Goal: Task Accomplishment & Management: Manage account settings

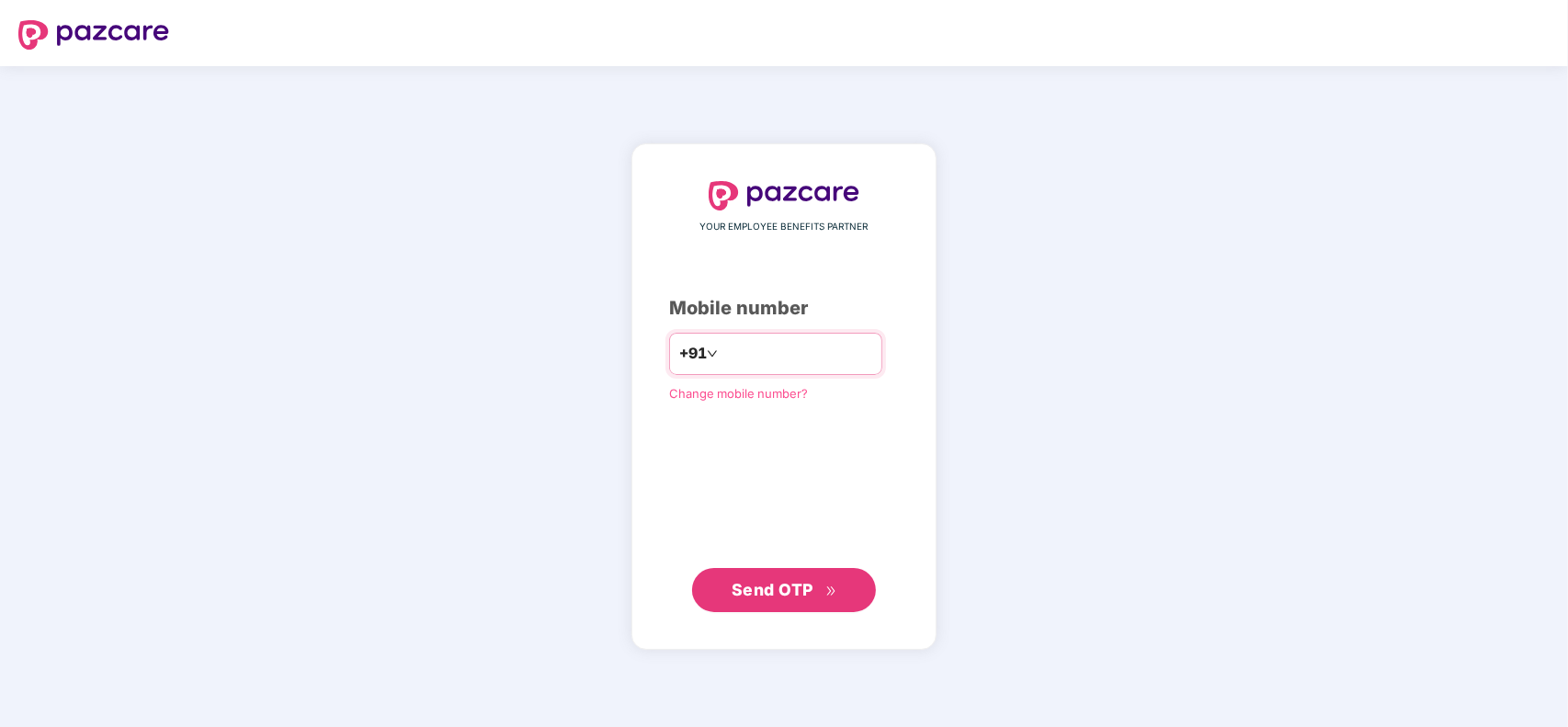
type input "**********"
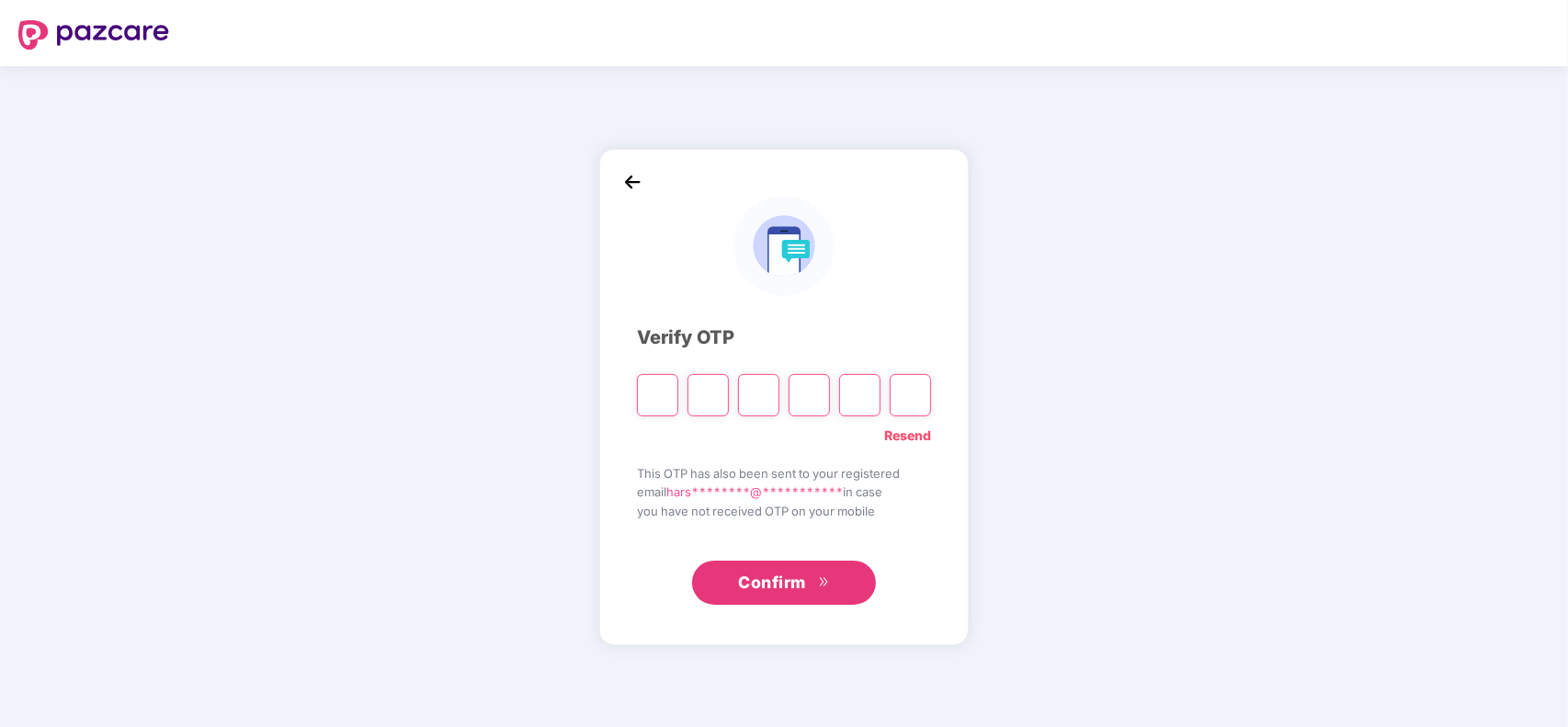
type input "*"
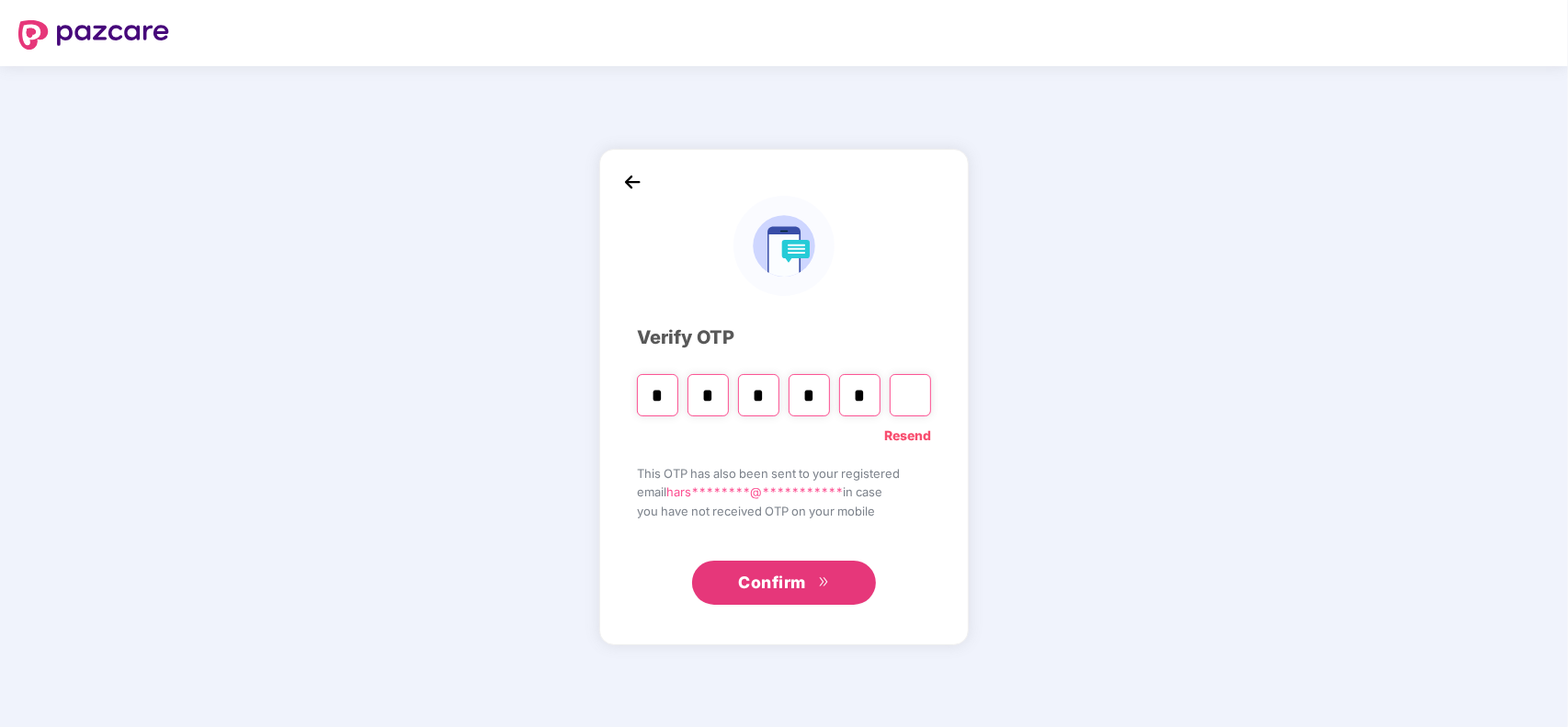
type input "*"
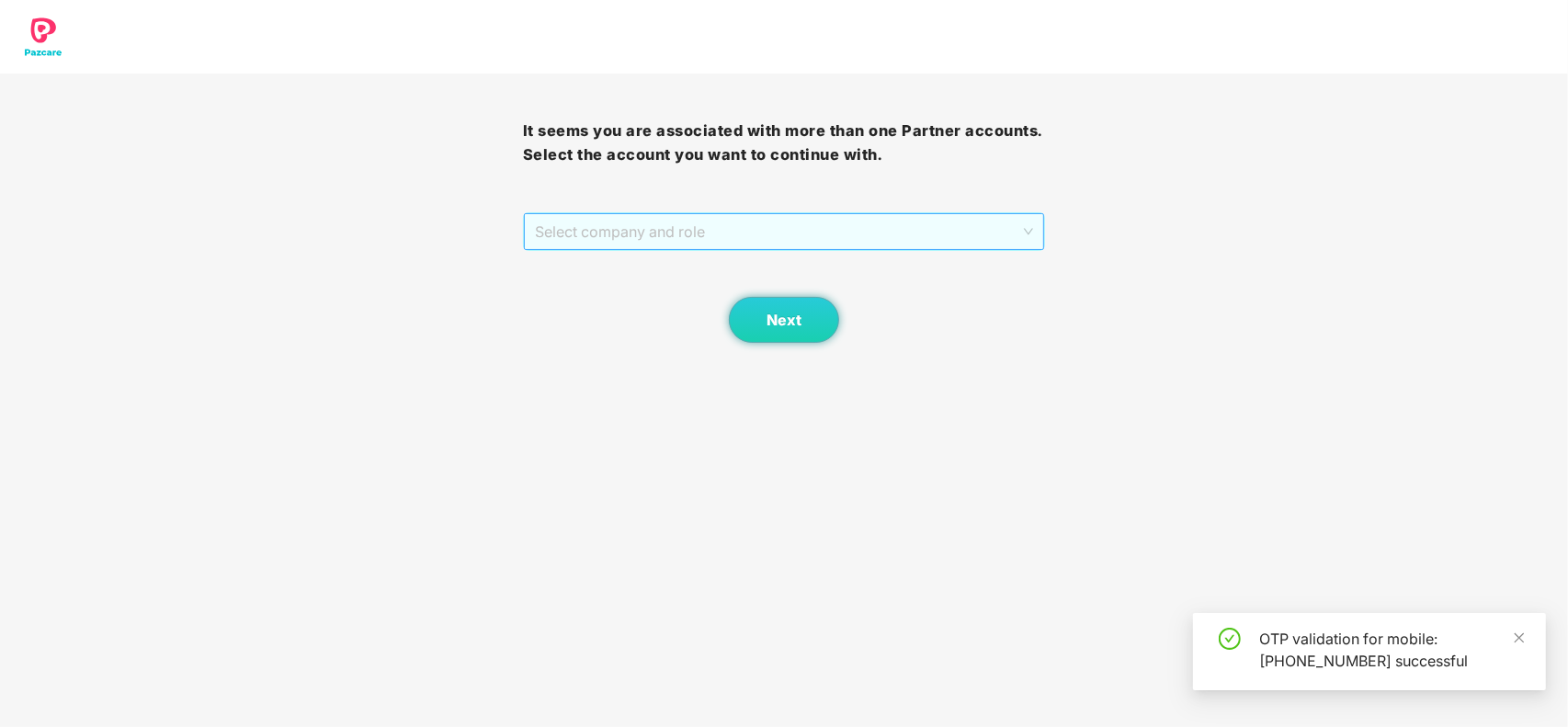
click at [700, 237] on span "Select company and role" at bounding box center [785, 231] width 499 height 35
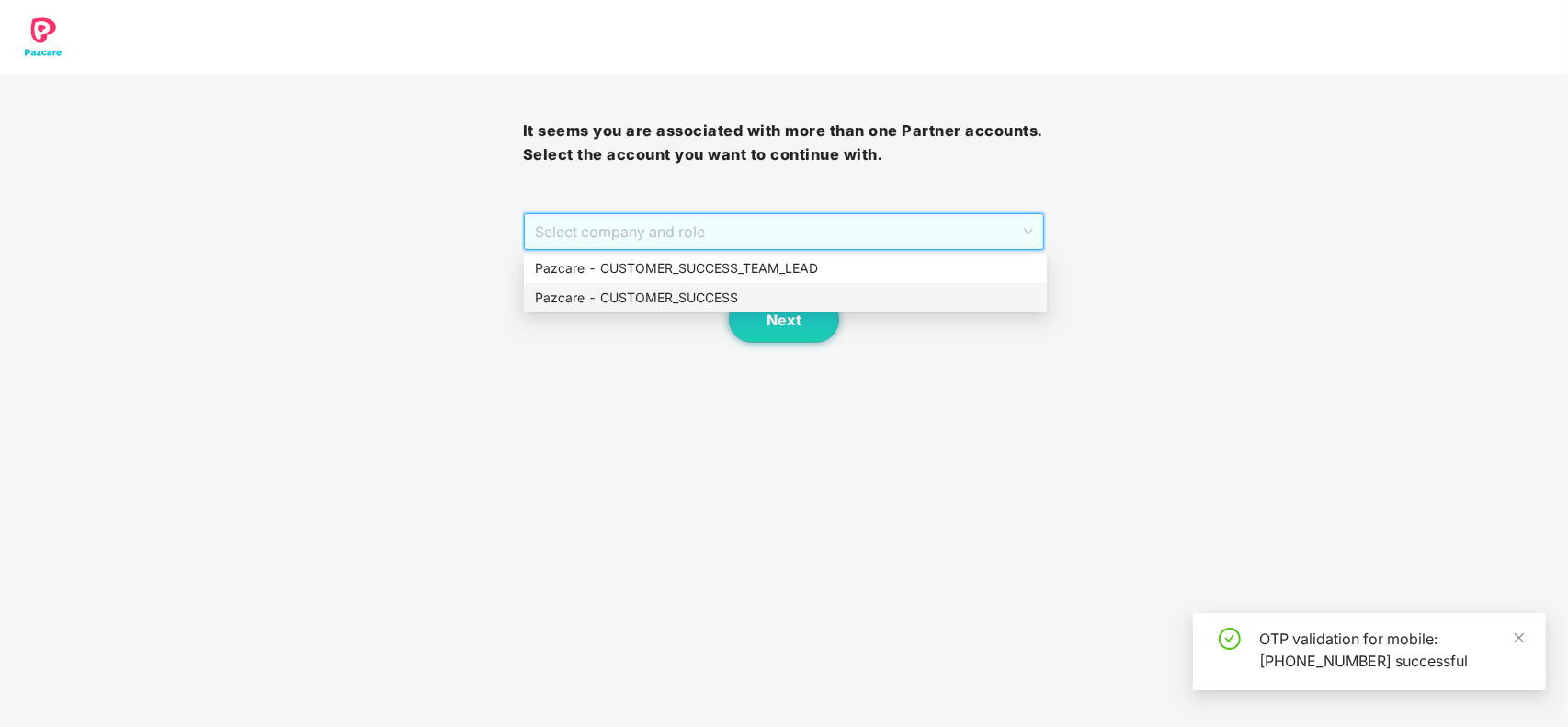
click at [673, 291] on div "Pazcare - CUSTOMER_SUCCESS" at bounding box center [786, 298] width 501 height 21
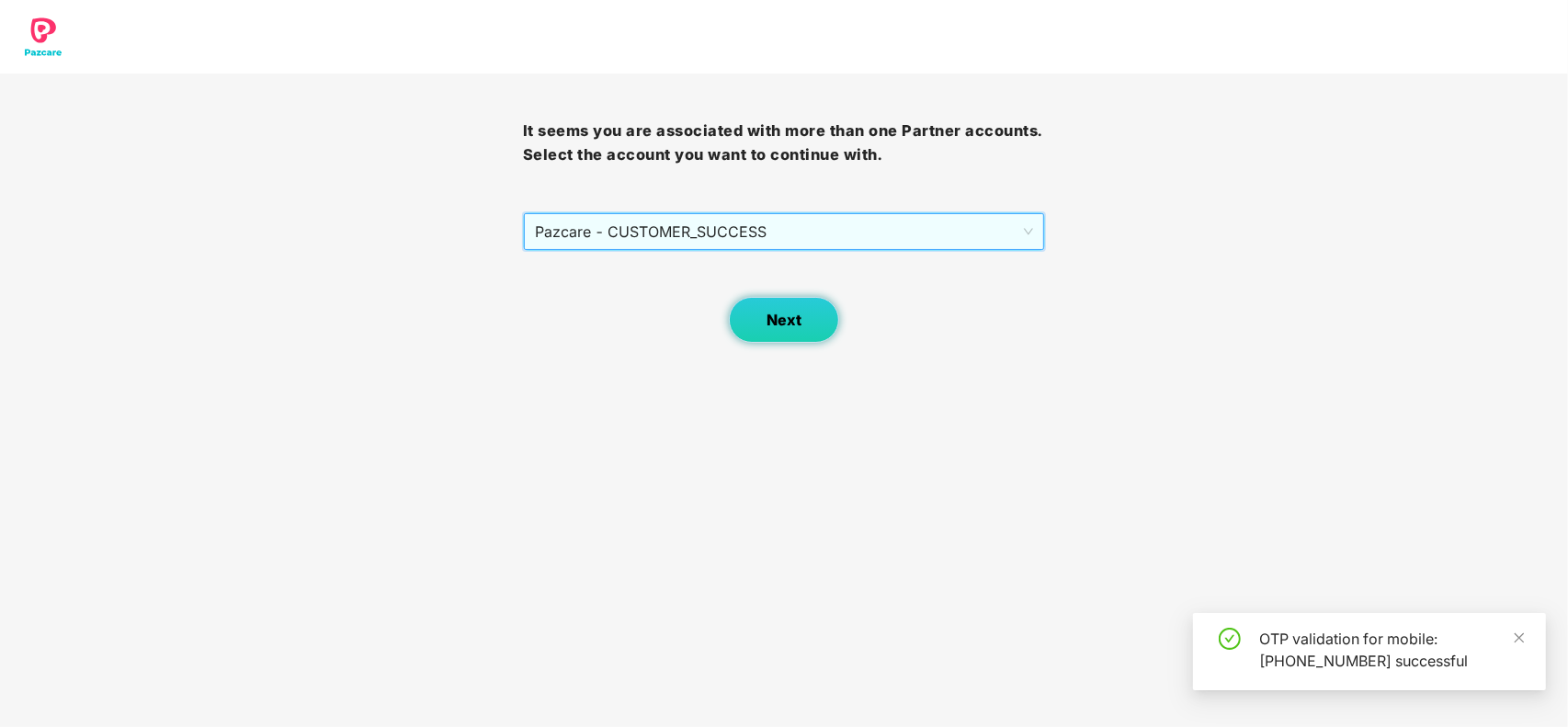
click at [763, 332] on button "Next" at bounding box center [784, 320] width 110 height 46
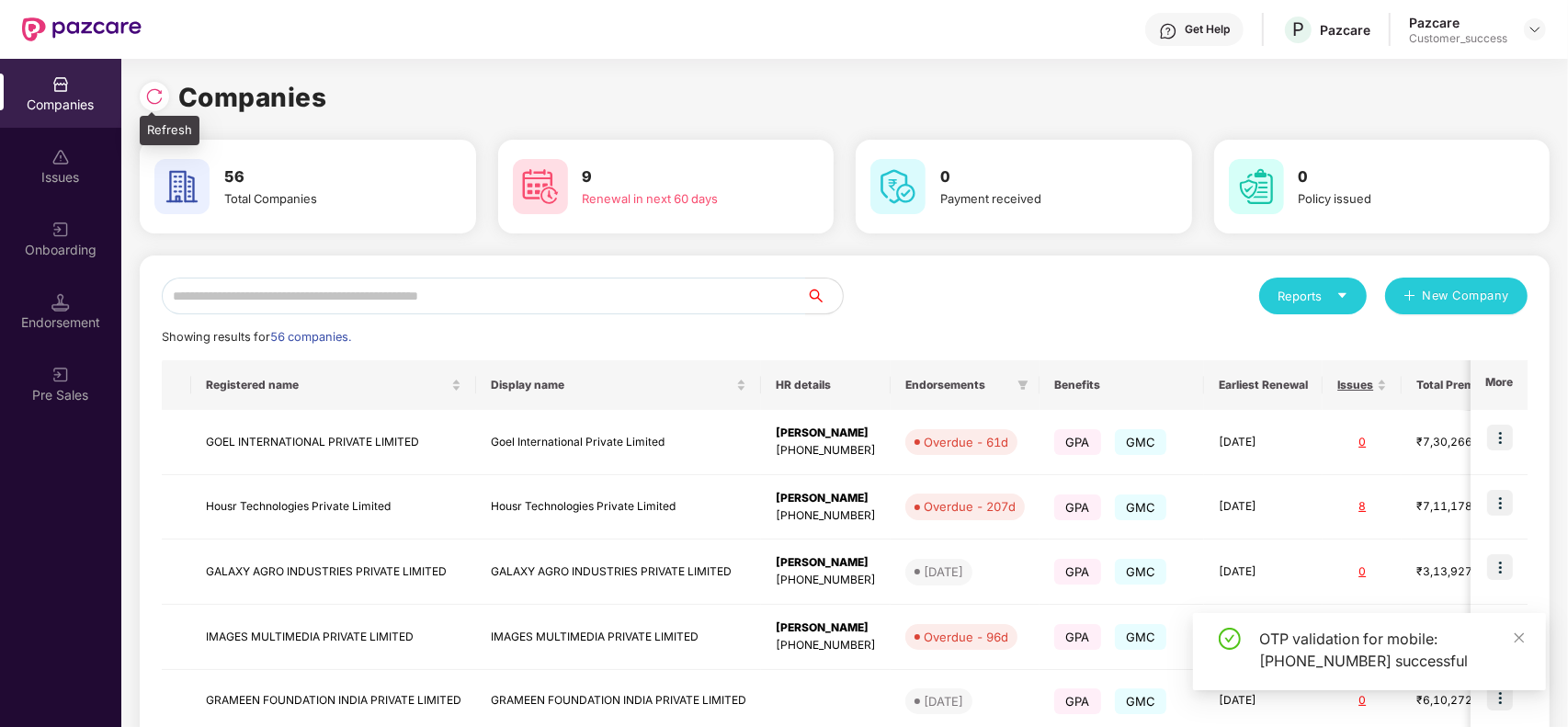
click at [152, 99] on img at bounding box center [154, 96] width 19 height 19
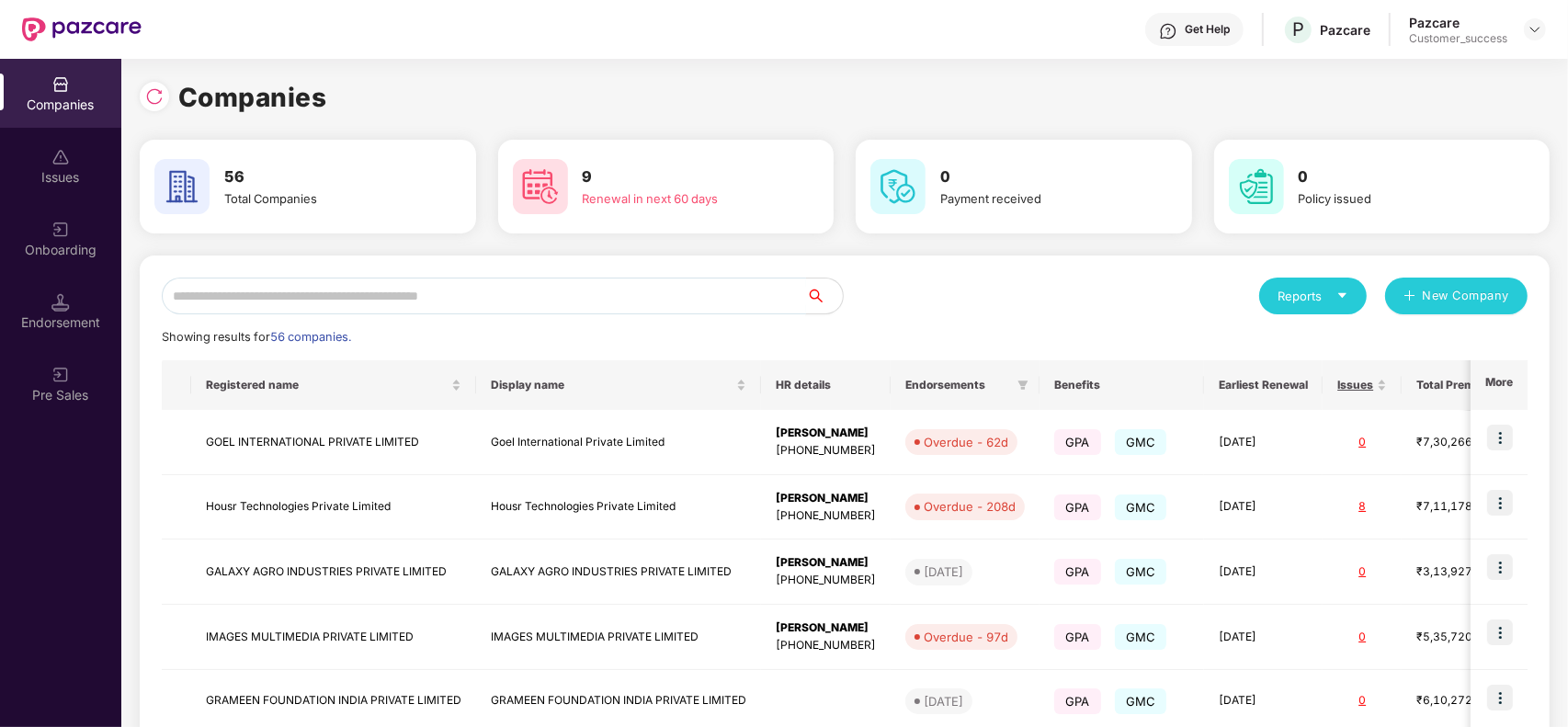
click at [350, 288] on input "text" at bounding box center [484, 295] width 645 height 36
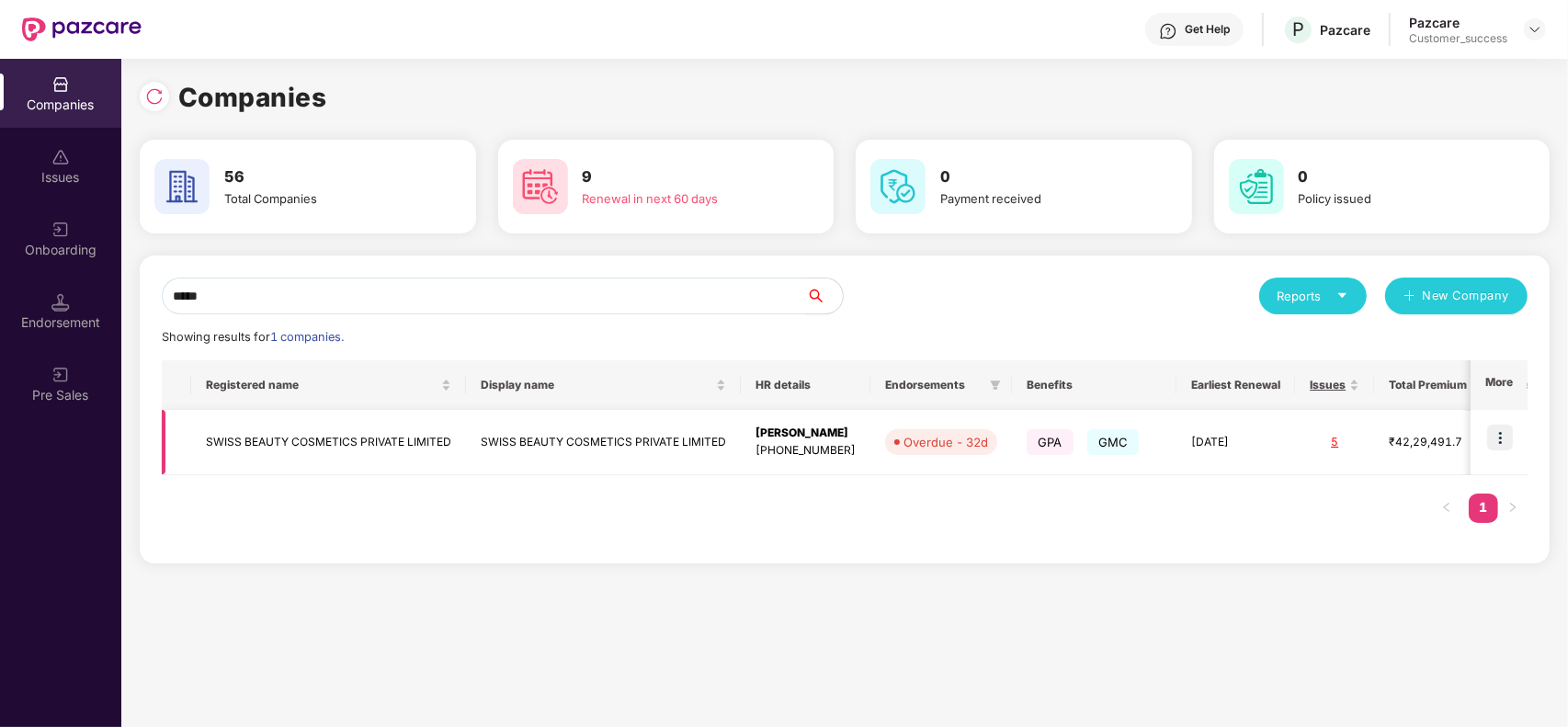
type input "*****"
click at [1502, 433] on img at bounding box center [1501, 438] width 26 height 26
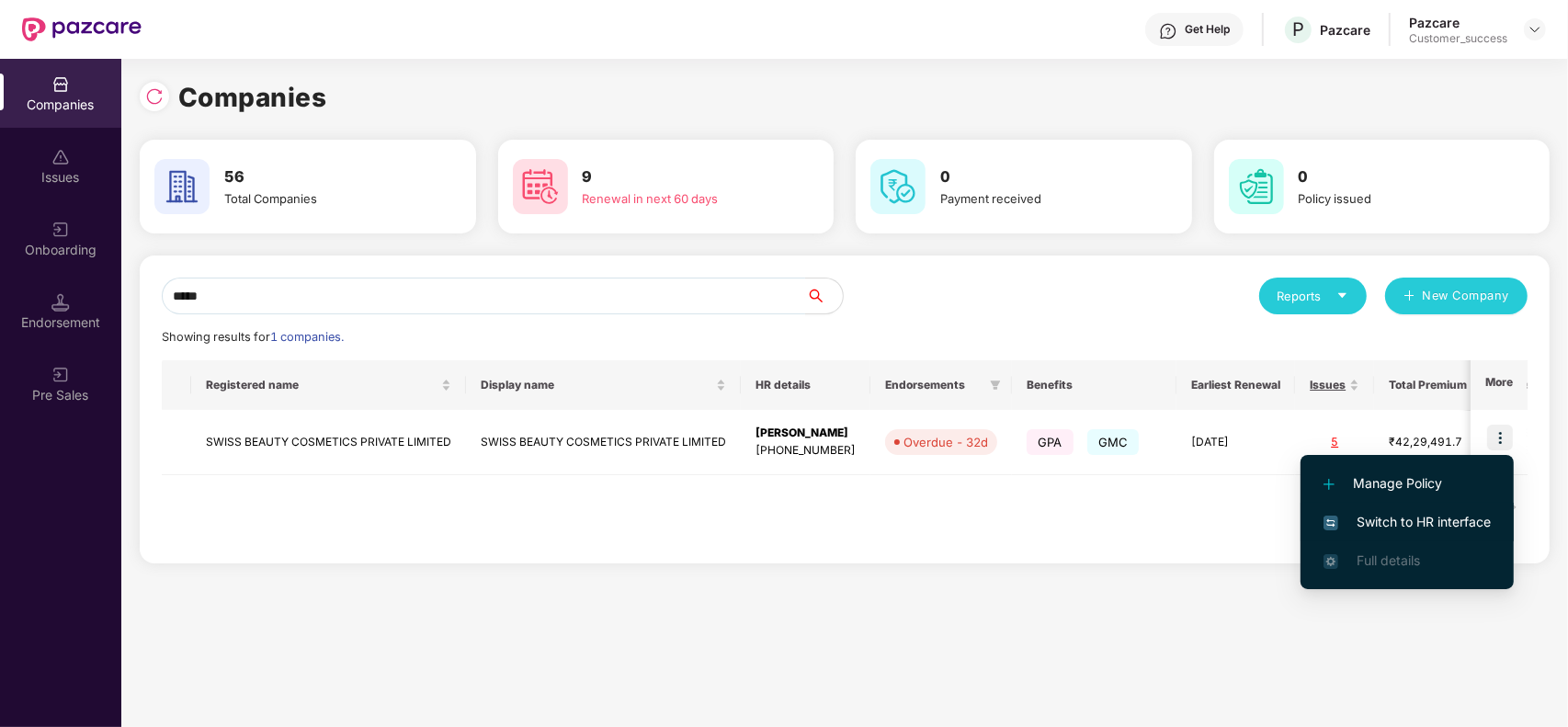
click at [1426, 517] on span "Switch to HR interface" at bounding box center [1407, 522] width 167 height 21
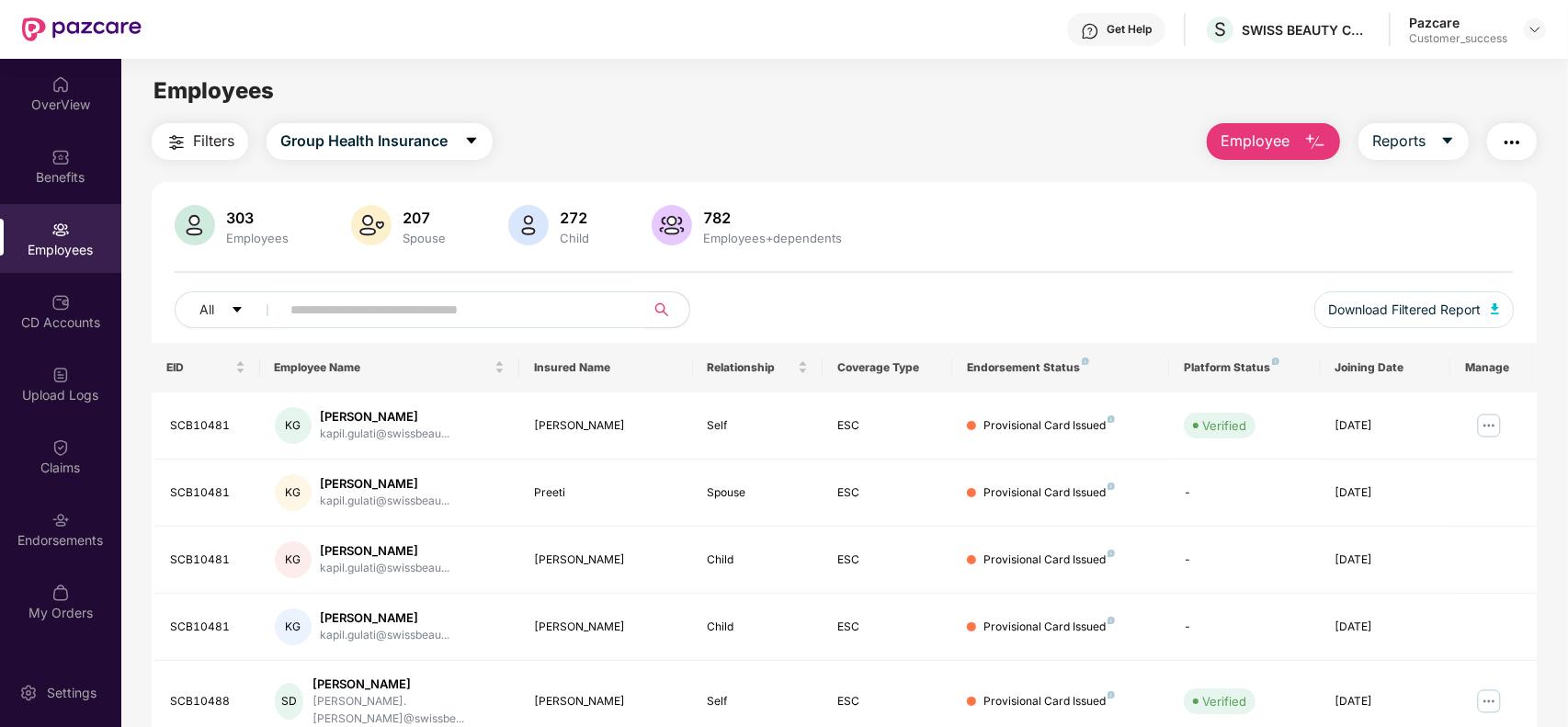
click at [322, 312] on input "text" at bounding box center [455, 310] width 330 height 28
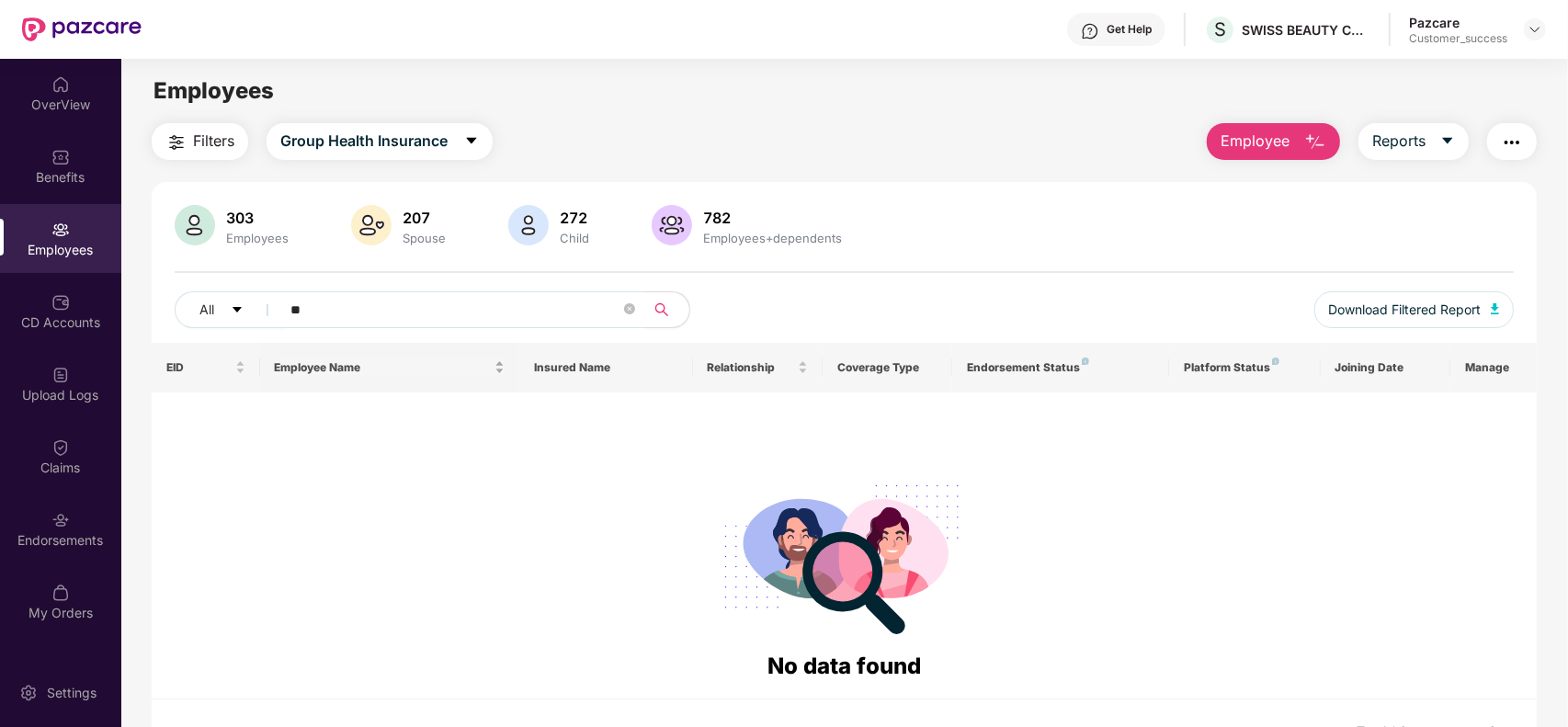
type input "*"
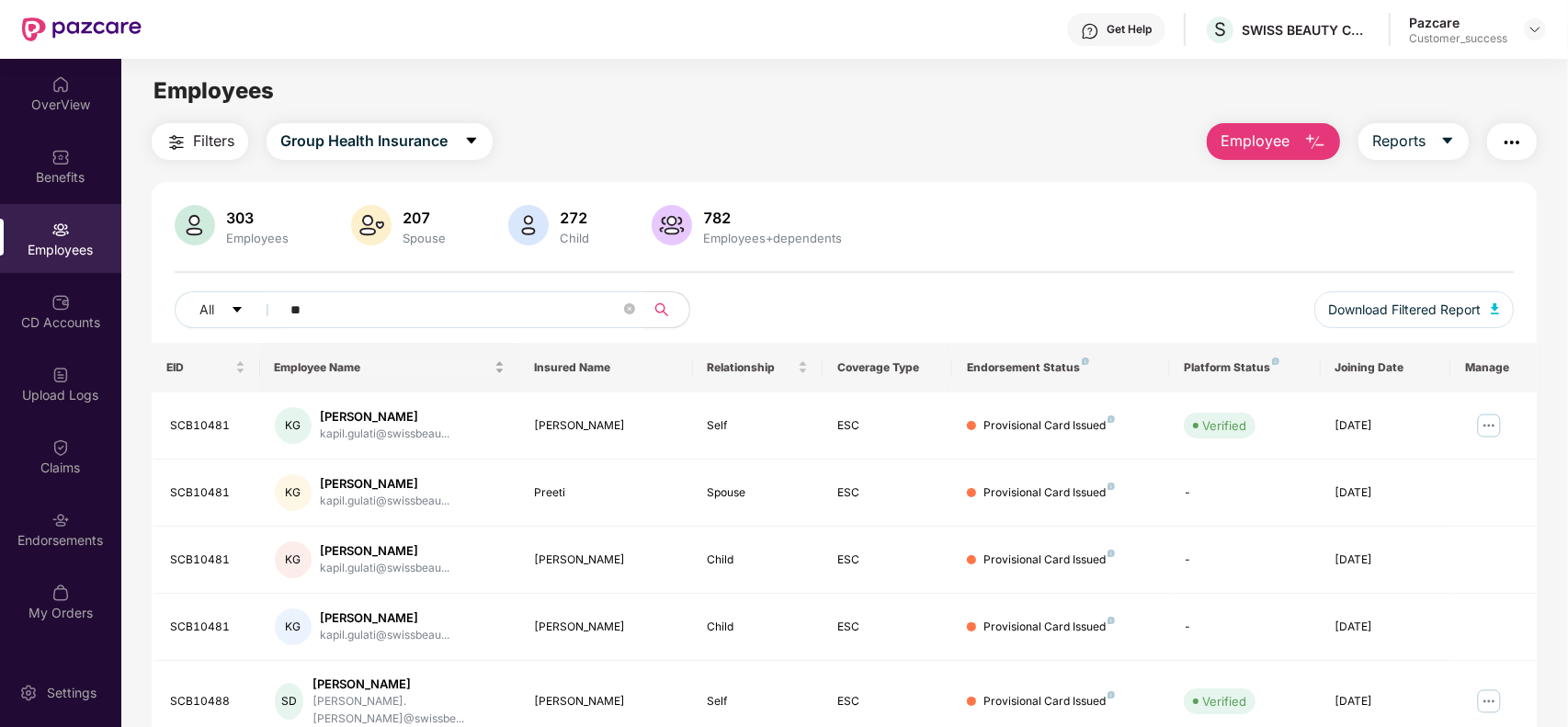
type input "*"
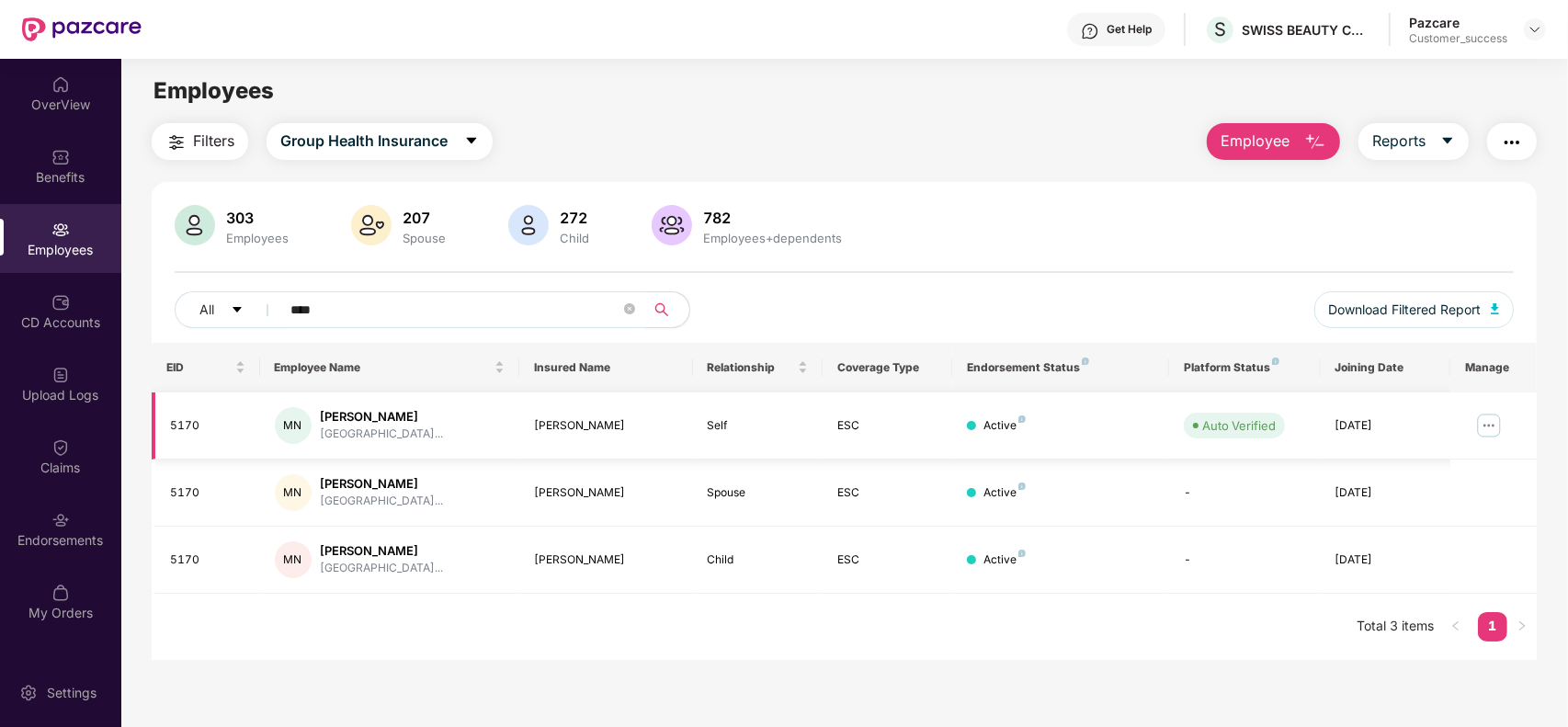
type input "****"
click at [1504, 425] on img at bounding box center [1489, 425] width 29 height 29
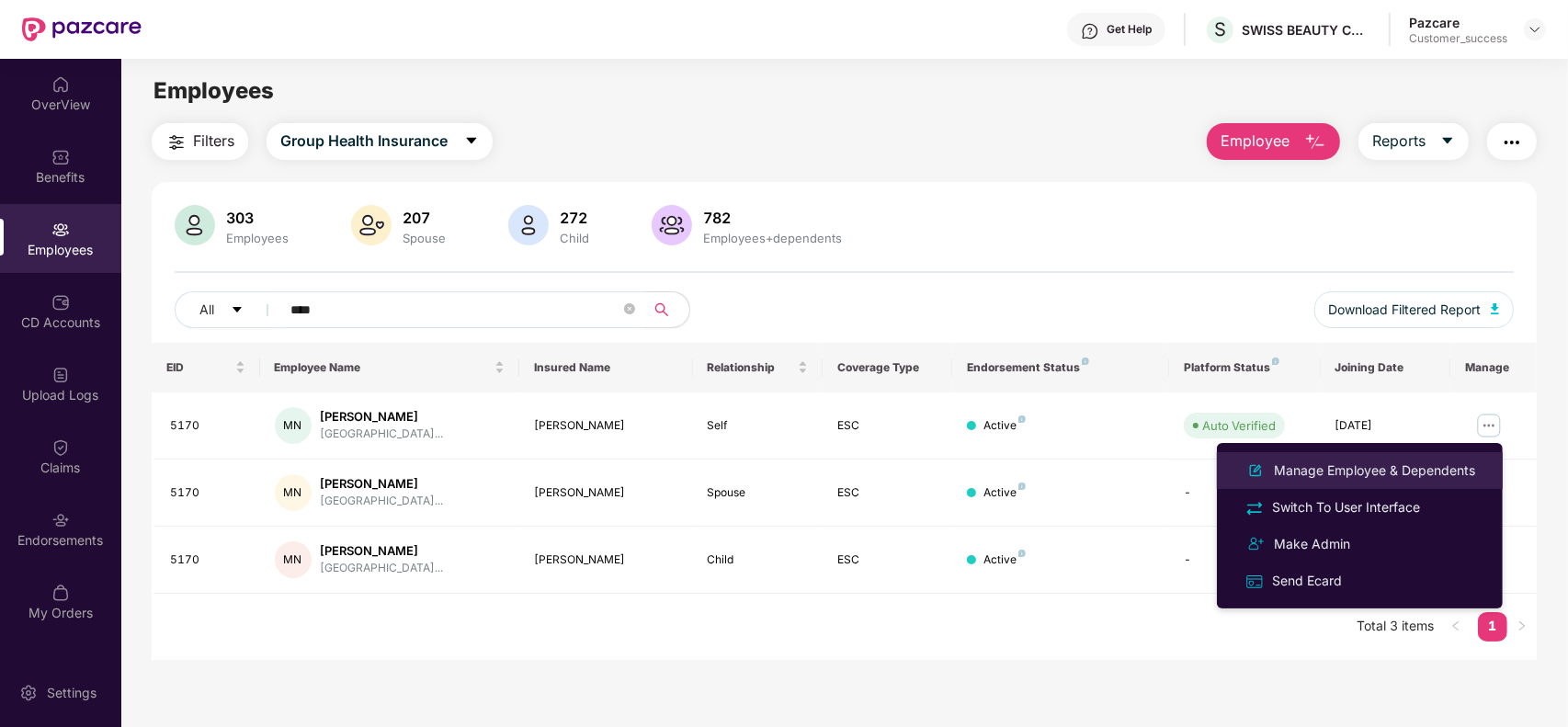
click at [1408, 455] on li "Manage Employee & Dependents" at bounding box center [1361, 470] width 286 height 36
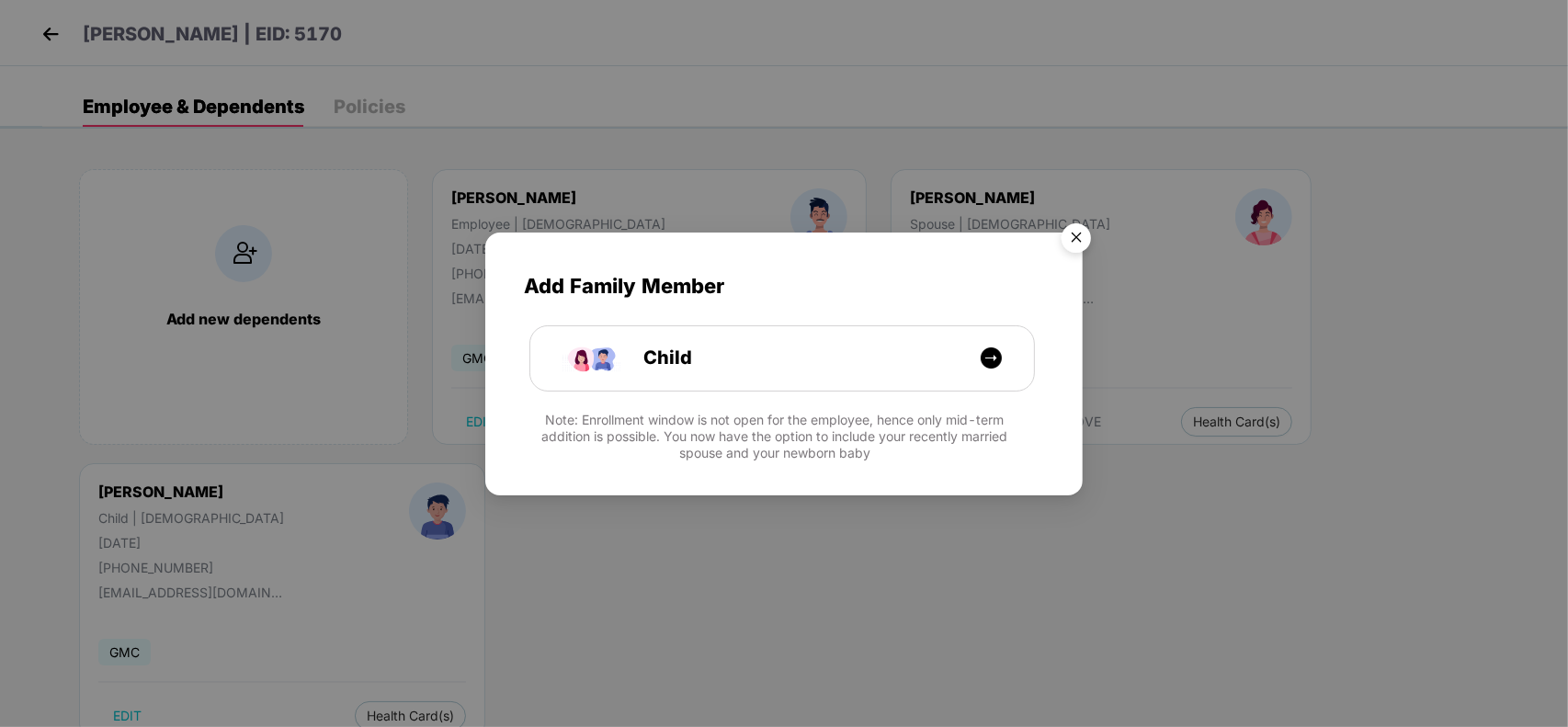
click at [1078, 246] on img "Close" at bounding box center [1076, 240] width 51 height 51
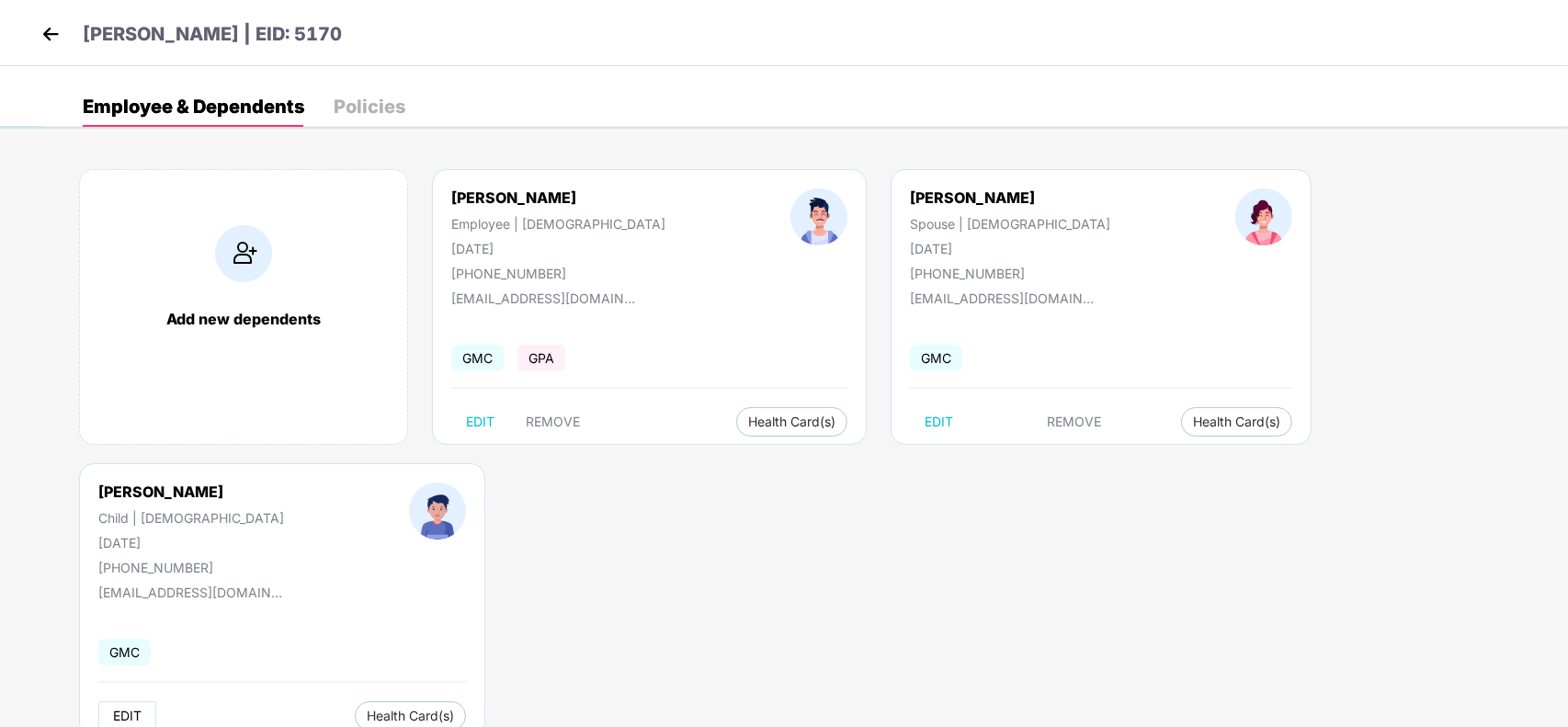
click at [142, 709] on span "EDIT" at bounding box center [127, 717] width 28 height 15
select select "*****"
select select "****"
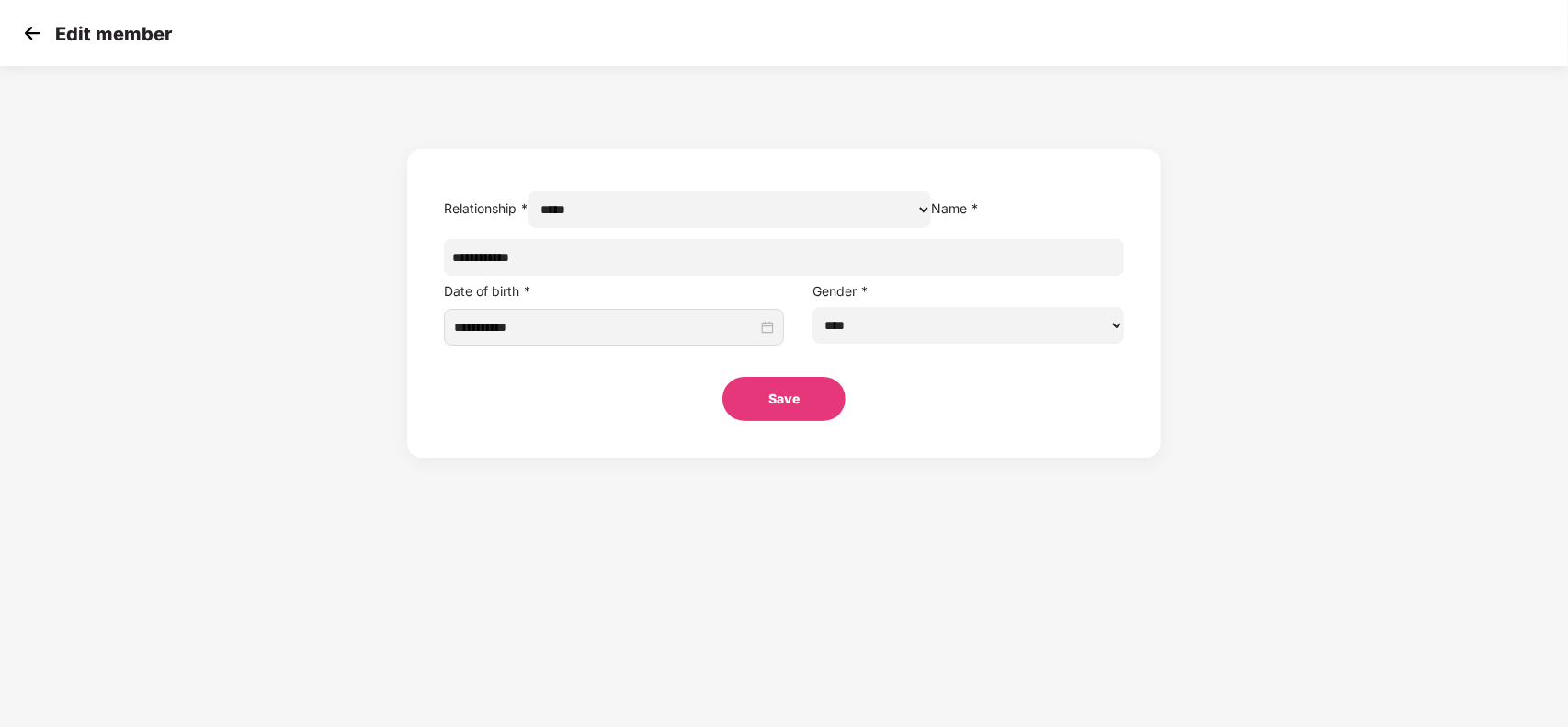
click at [637, 276] on input "**********" at bounding box center [784, 257] width 680 height 36
type input "**********"
click at [775, 421] on button "Save" at bounding box center [784, 398] width 123 height 44
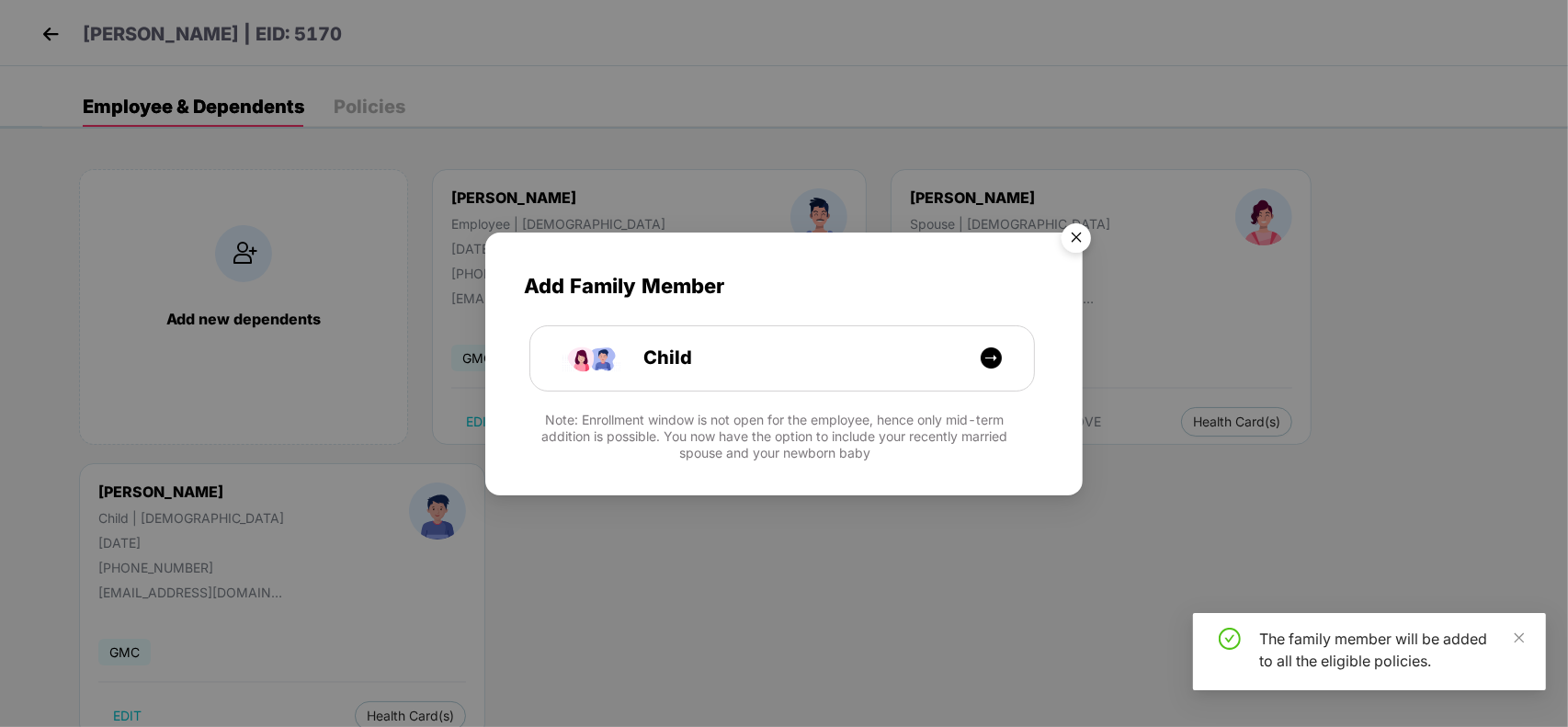
click at [1066, 217] on img "Close" at bounding box center [1076, 240] width 51 height 51
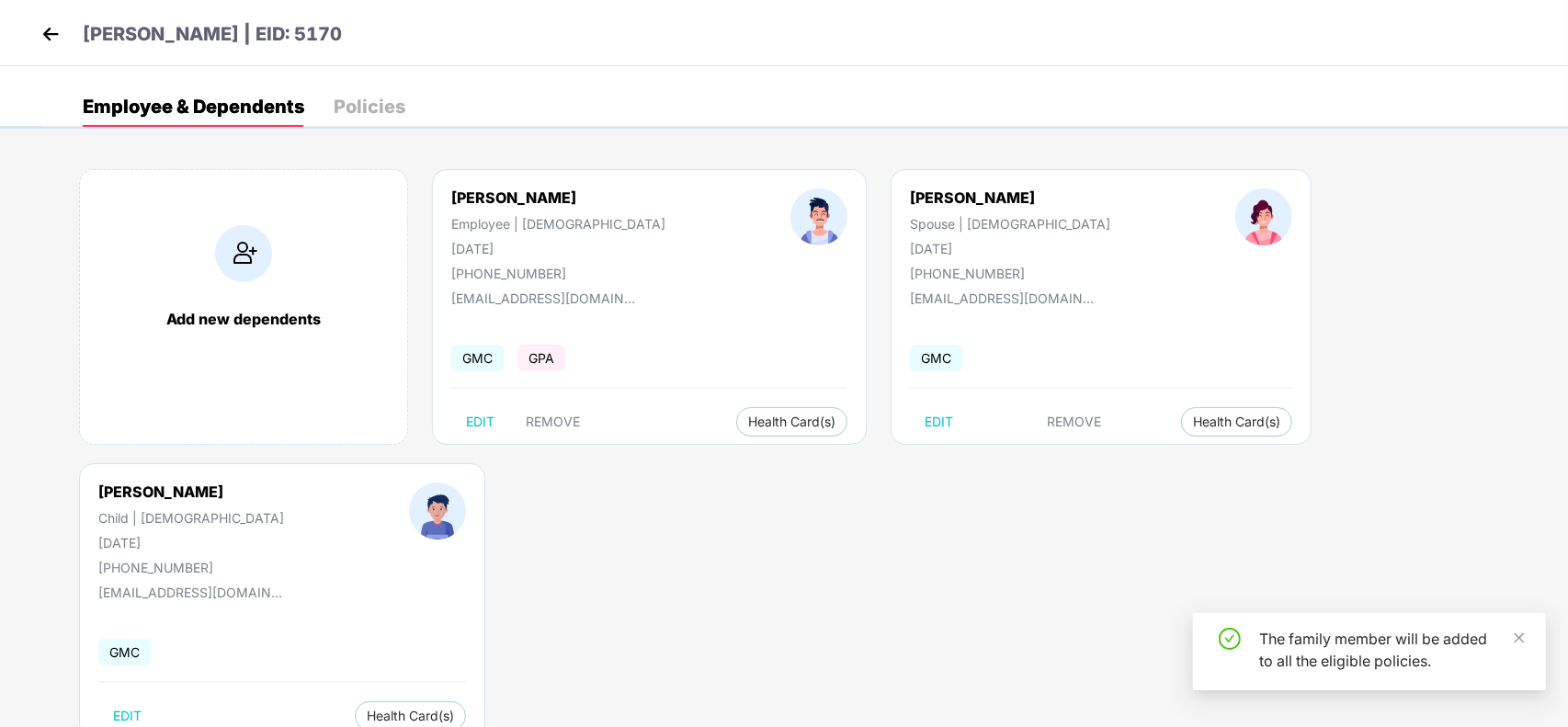
click at [38, 28] on img at bounding box center [50, 35] width 28 height 28
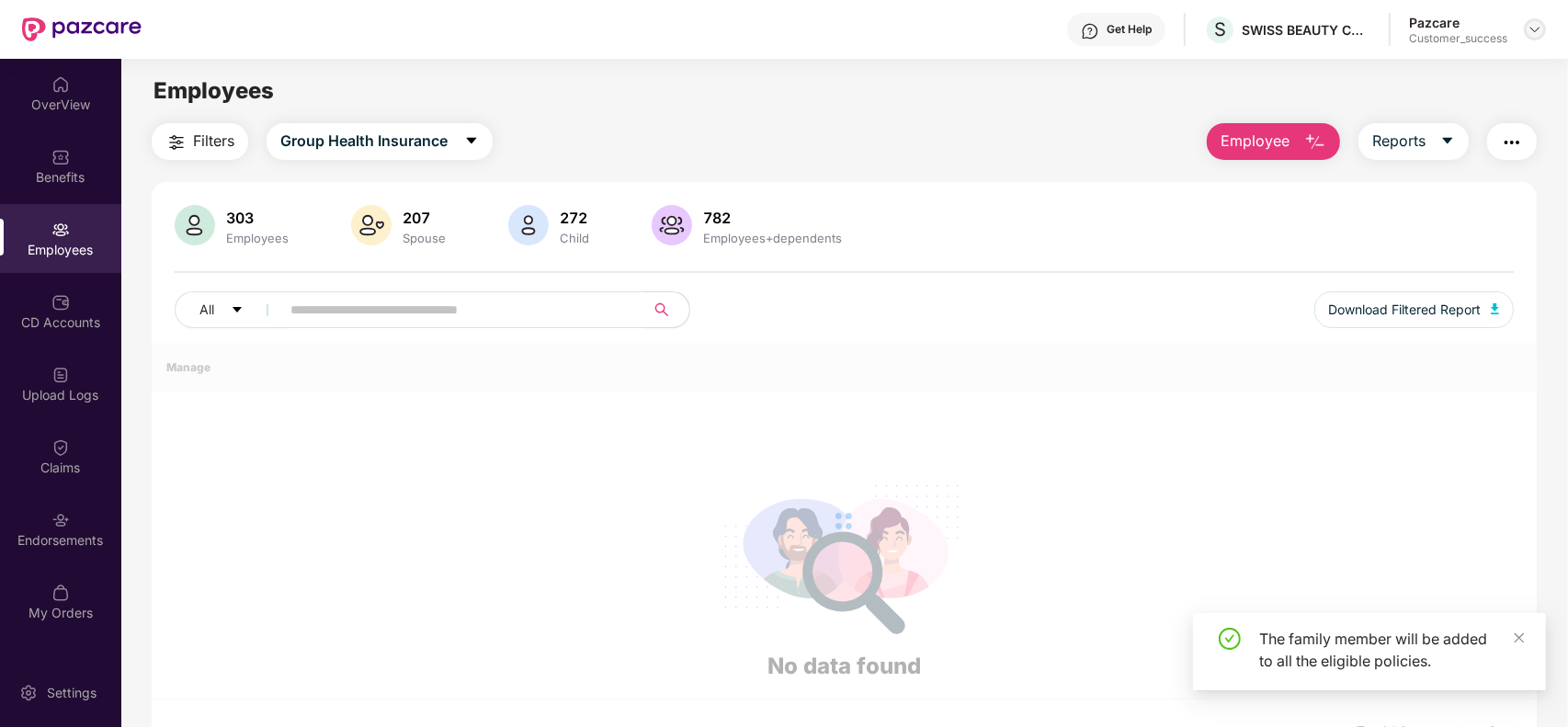
click at [1541, 28] on img at bounding box center [1535, 30] width 15 height 15
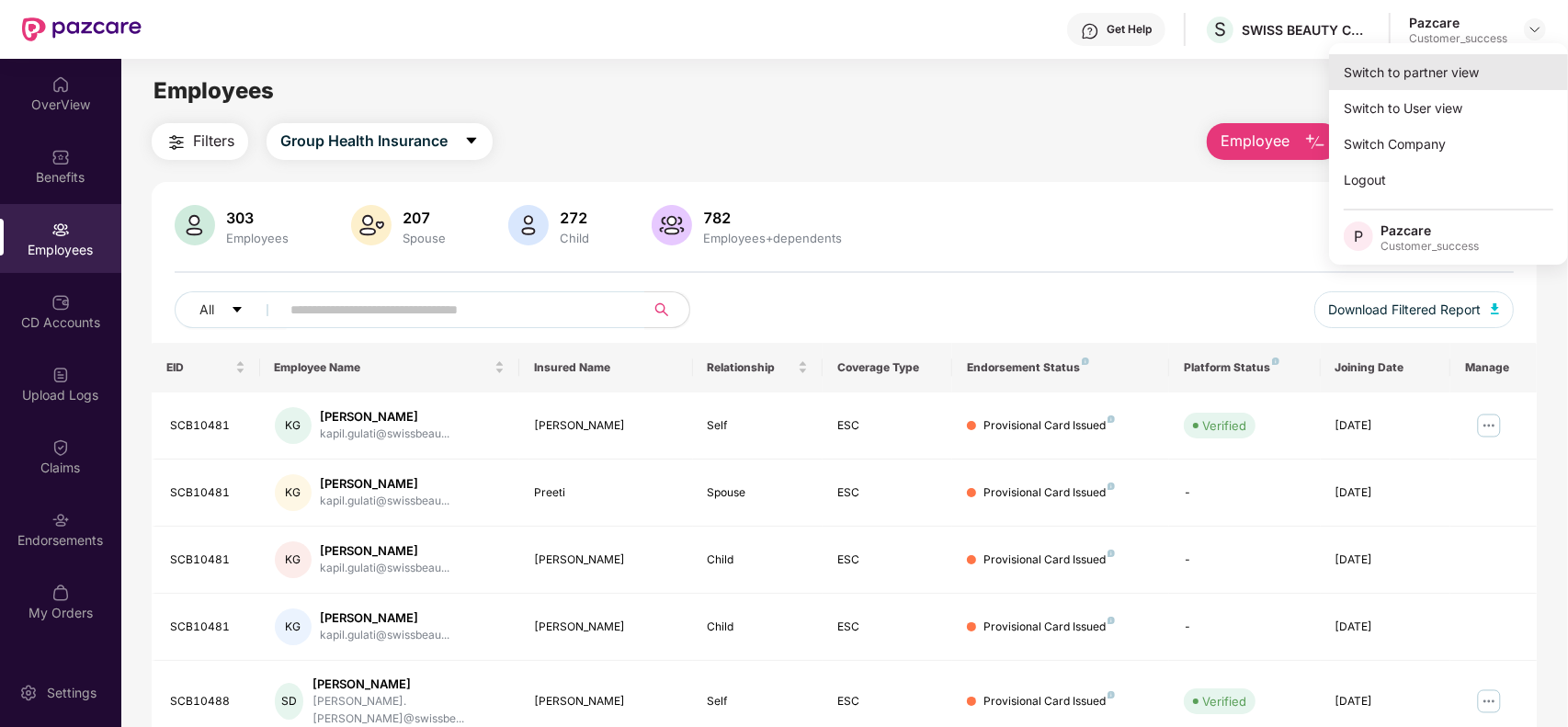
click at [1469, 79] on div "Switch to partner view" at bounding box center [1449, 72] width 239 height 36
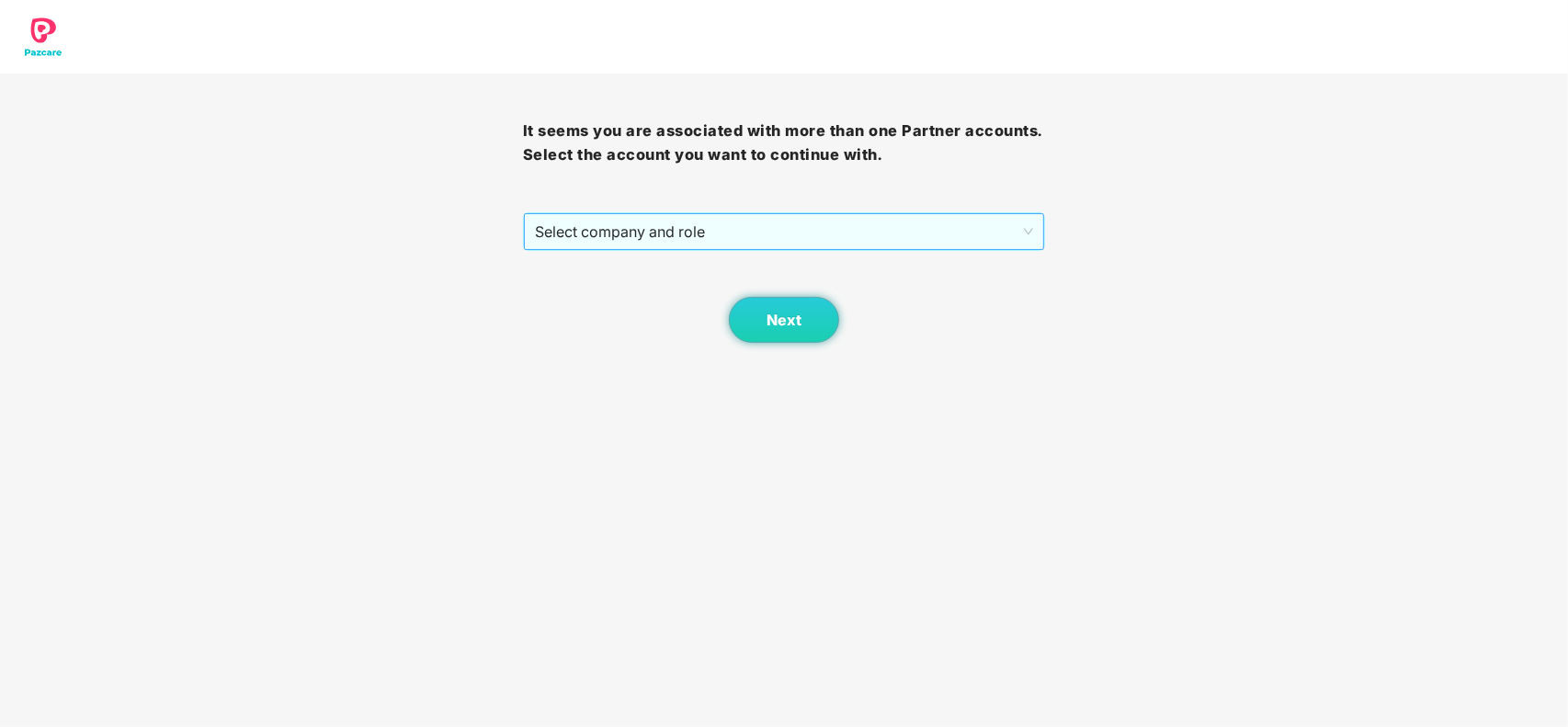
click at [805, 246] on span "Select company and role" at bounding box center [785, 231] width 499 height 35
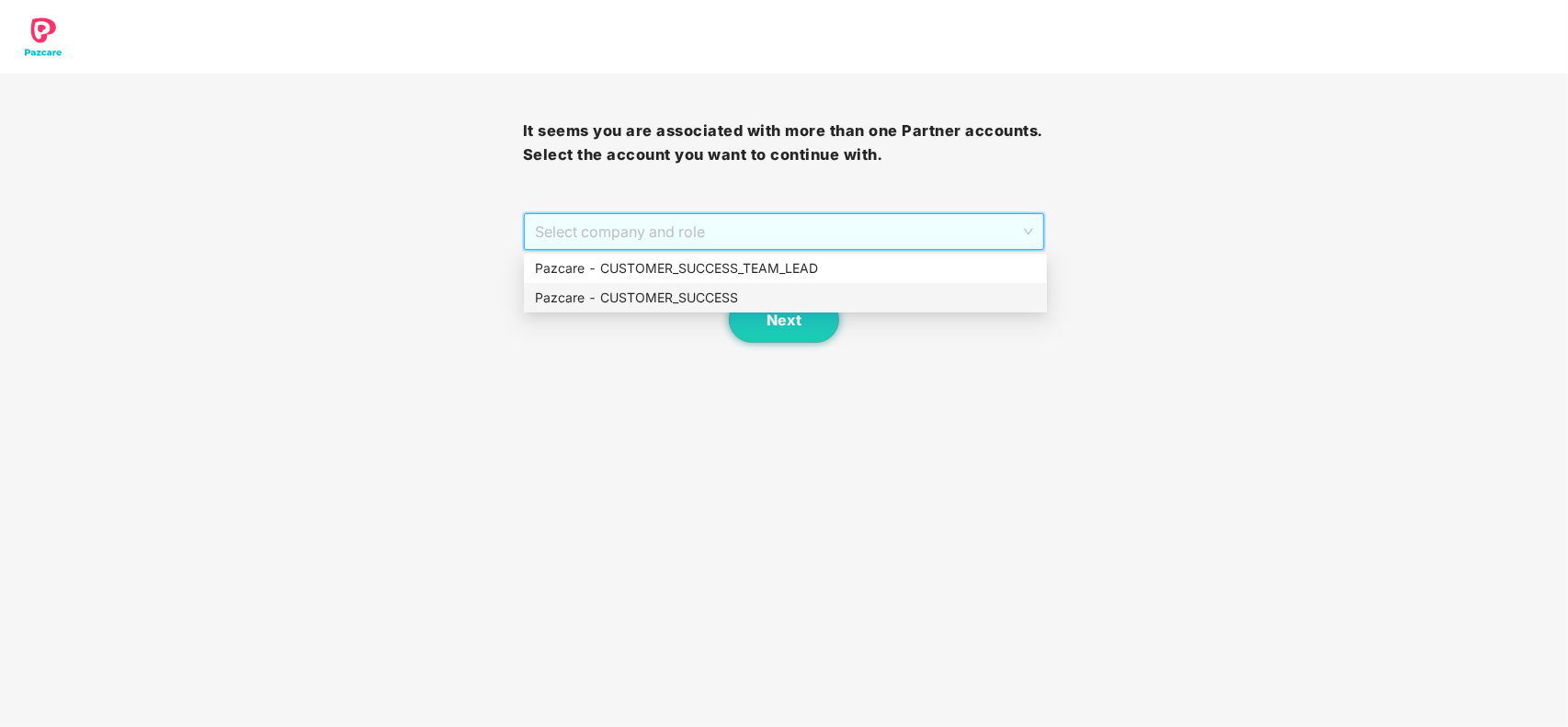
click at [690, 300] on div "Pazcare - CUSTOMER_SUCCESS" at bounding box center [786, 298] width 501 height 21
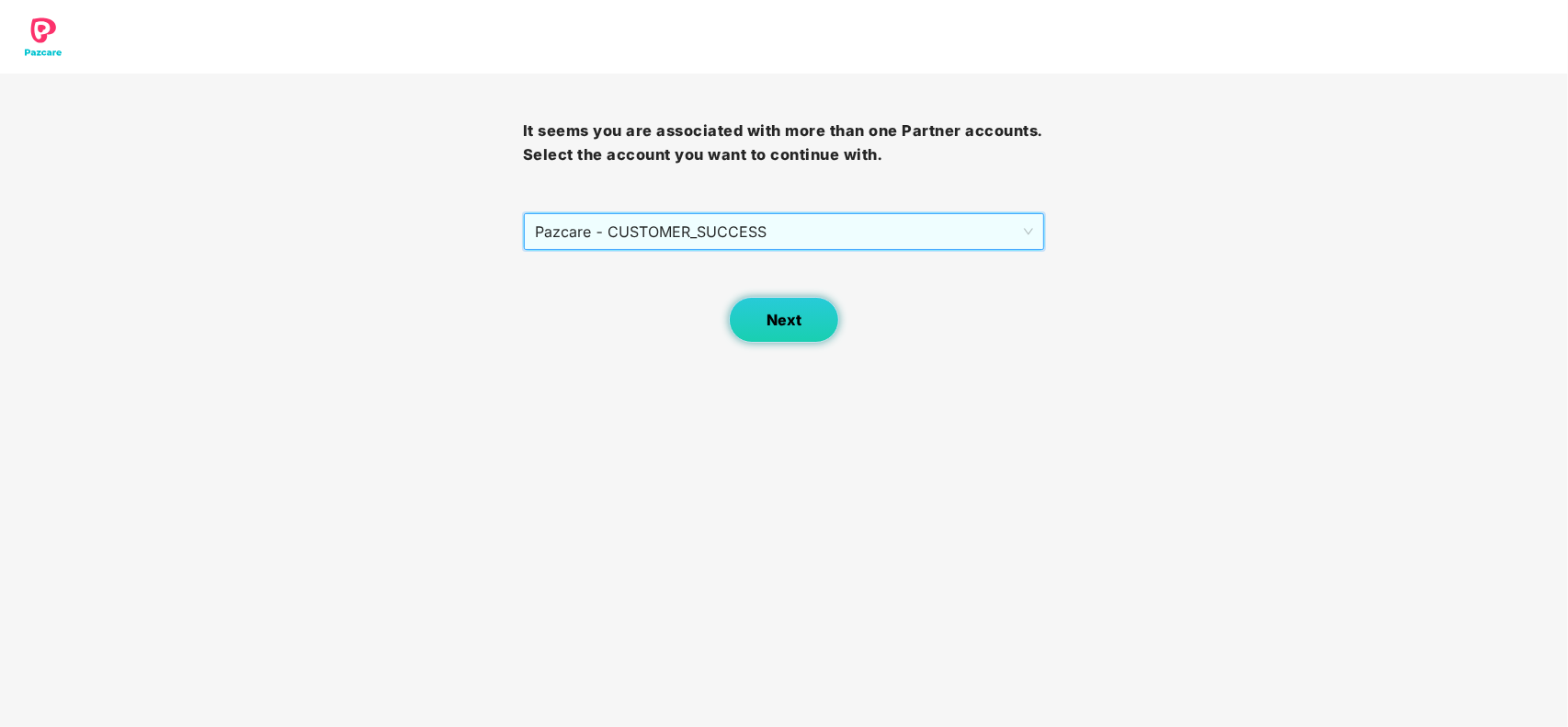
click at [778, 324] on span "Next" at bounding box center [783, 321] width 35 height 18
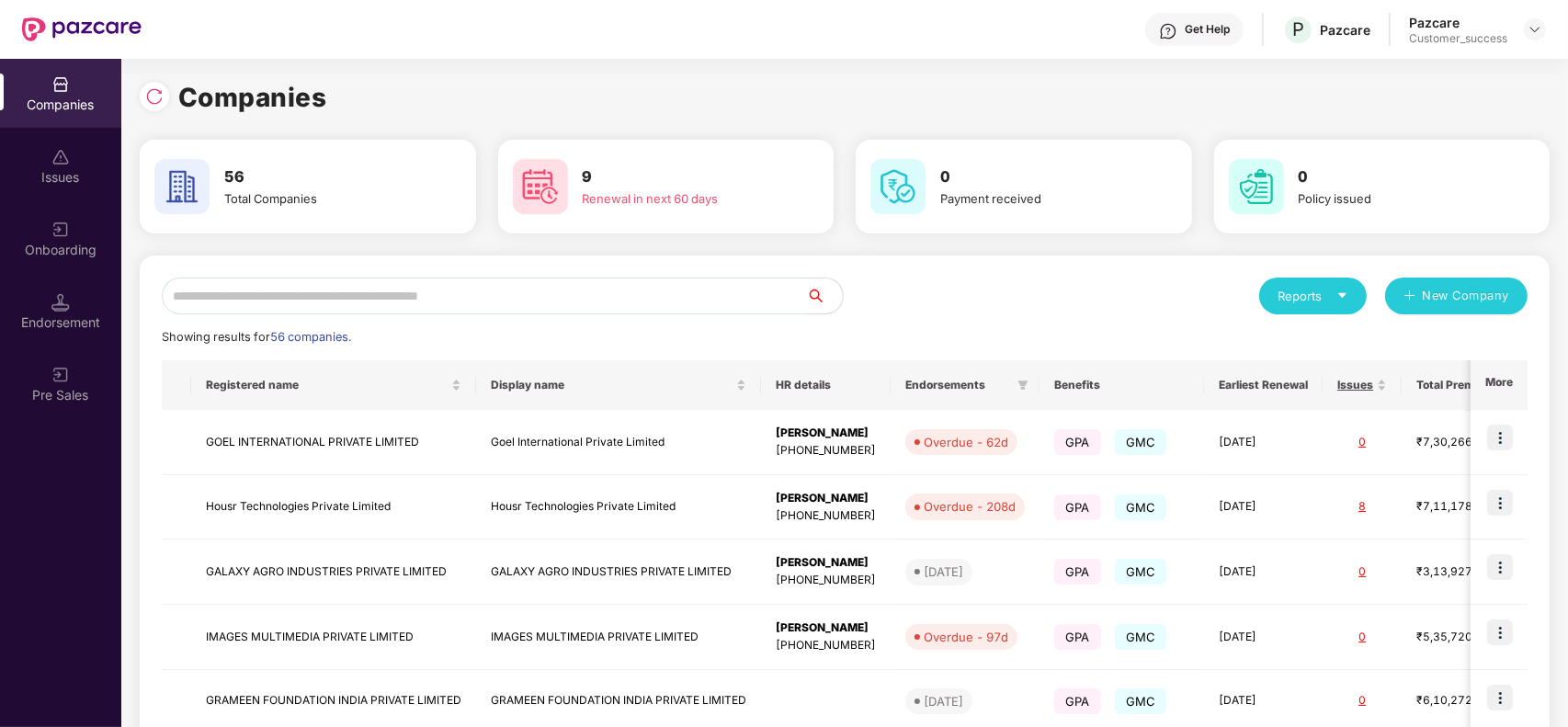
click at [347, 283] on input "text" at bounding box center [484, 295] width 645 height 36
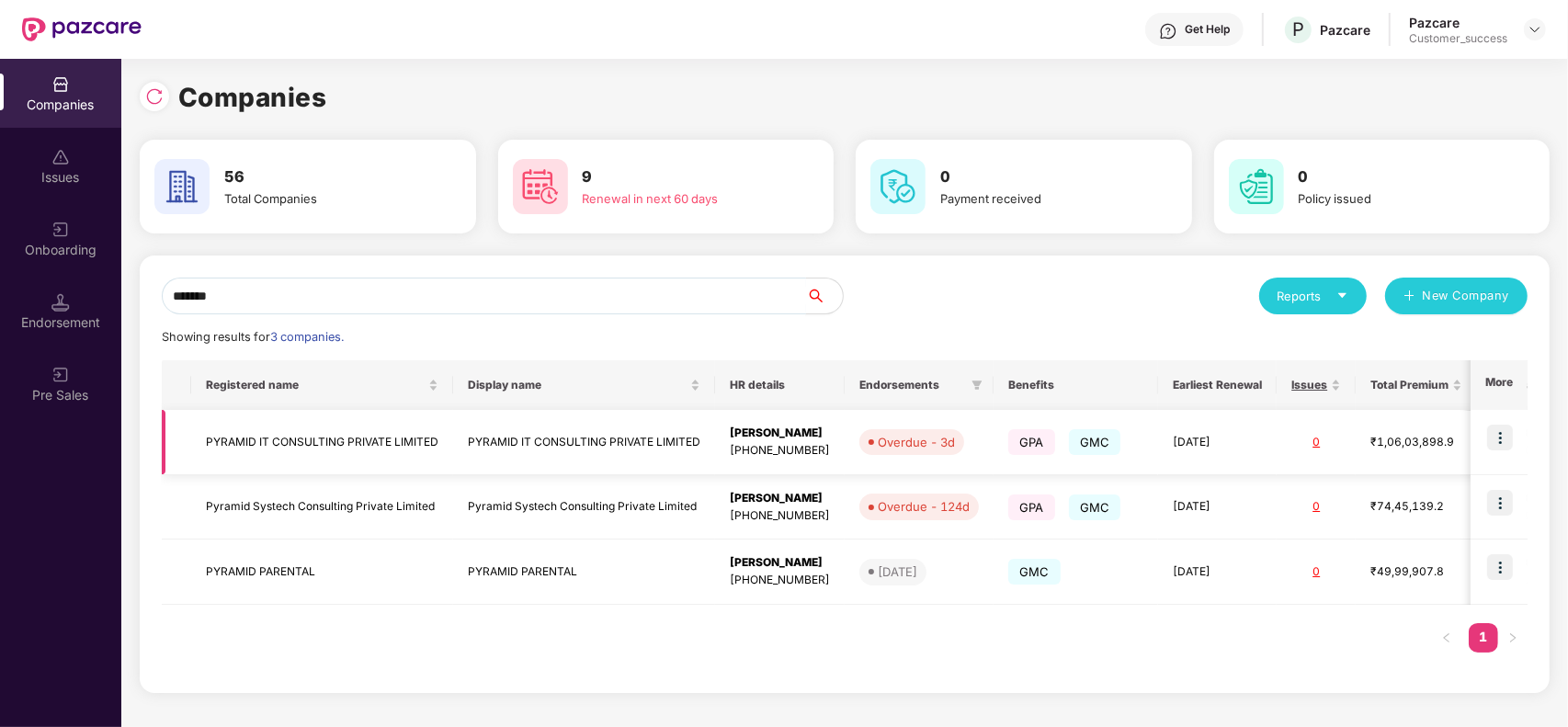
type input "*******"
click at [1509, 448] on img at bounding box center [1501, 438] width 26 height 26
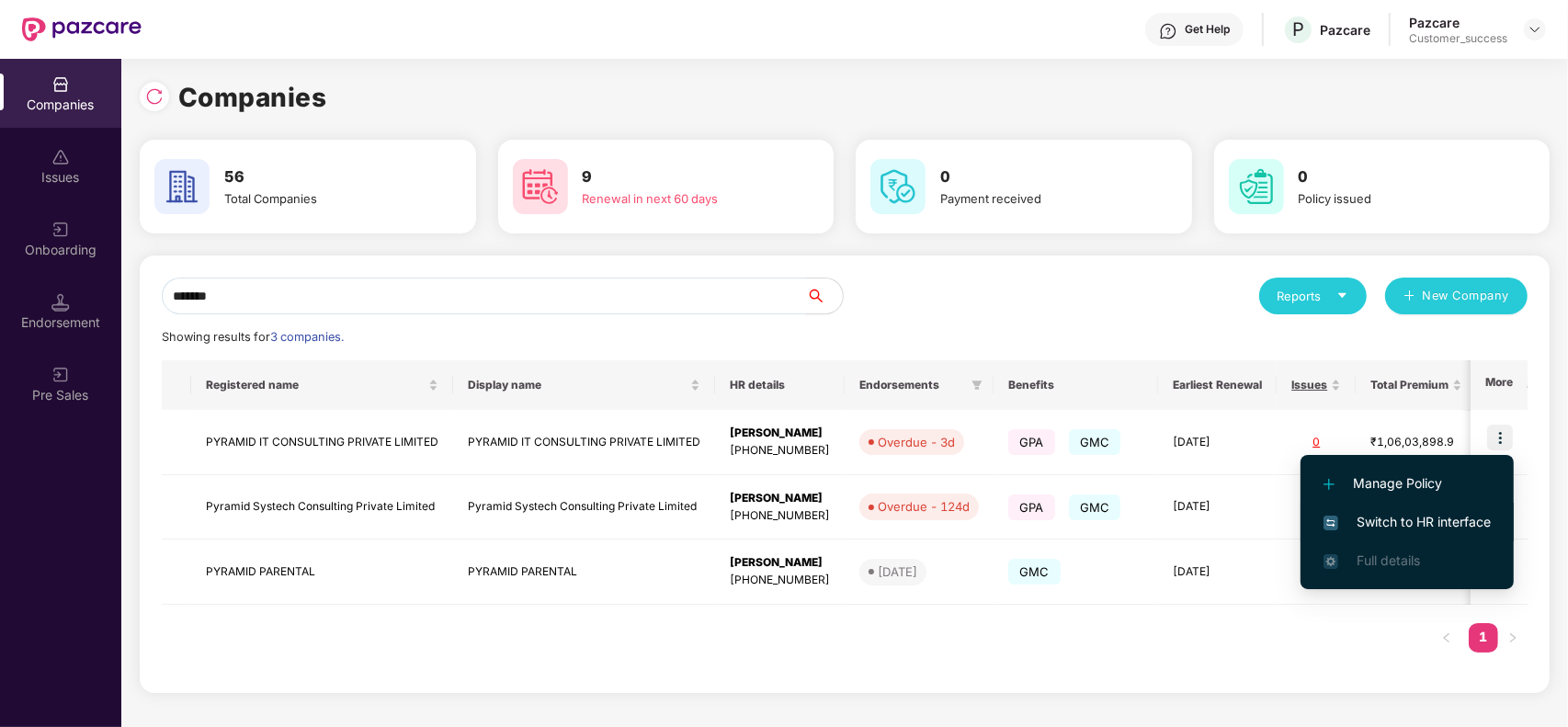
click at [1436, 506] on li "Switch to HR interface" at bounding box center [1407, 521] width 213 height 38
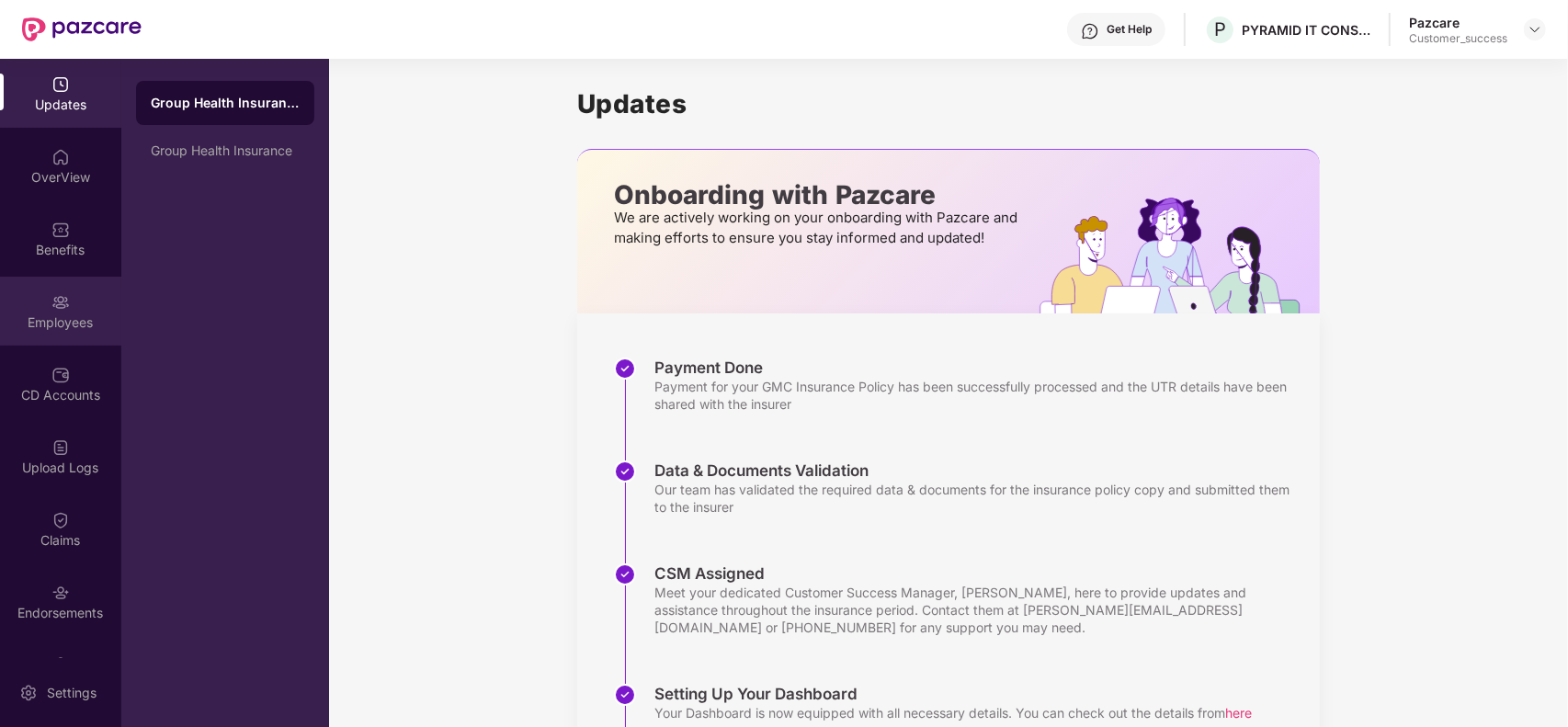
click at [29, 313] on div "Employees" at bounding box center [61, 322] width 121 height 19
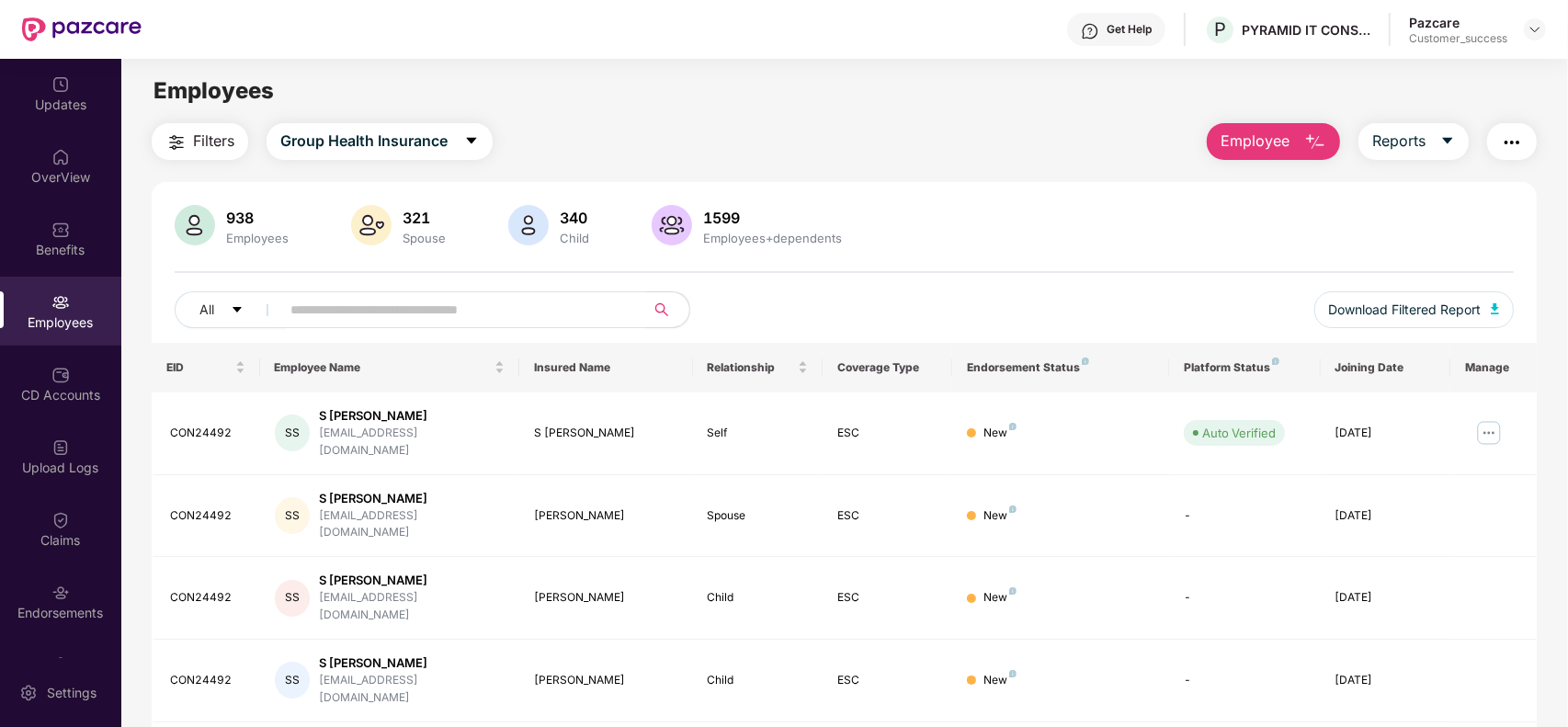
click at [356, 306] on input "text" at bounding box center [455, 310] width 330 height 28
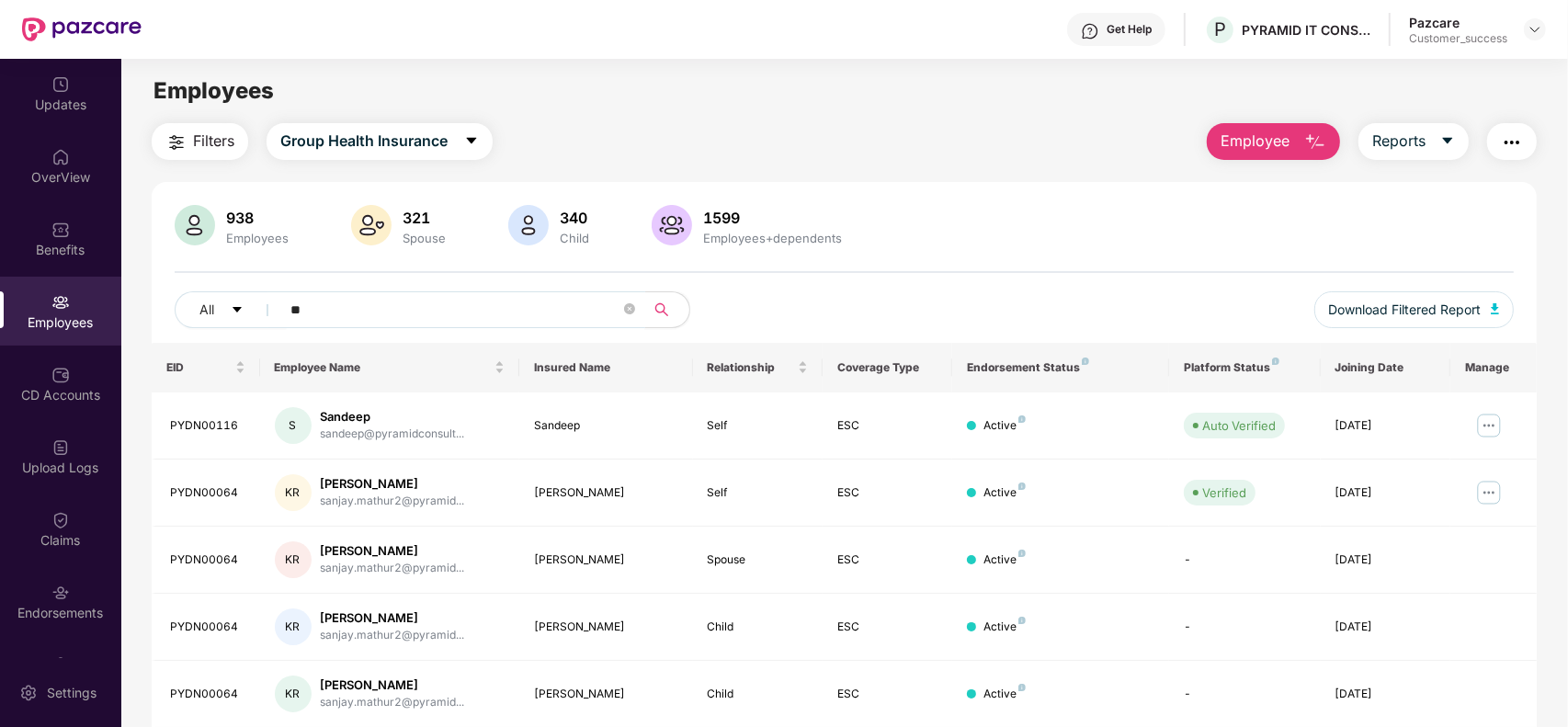
type input "*"
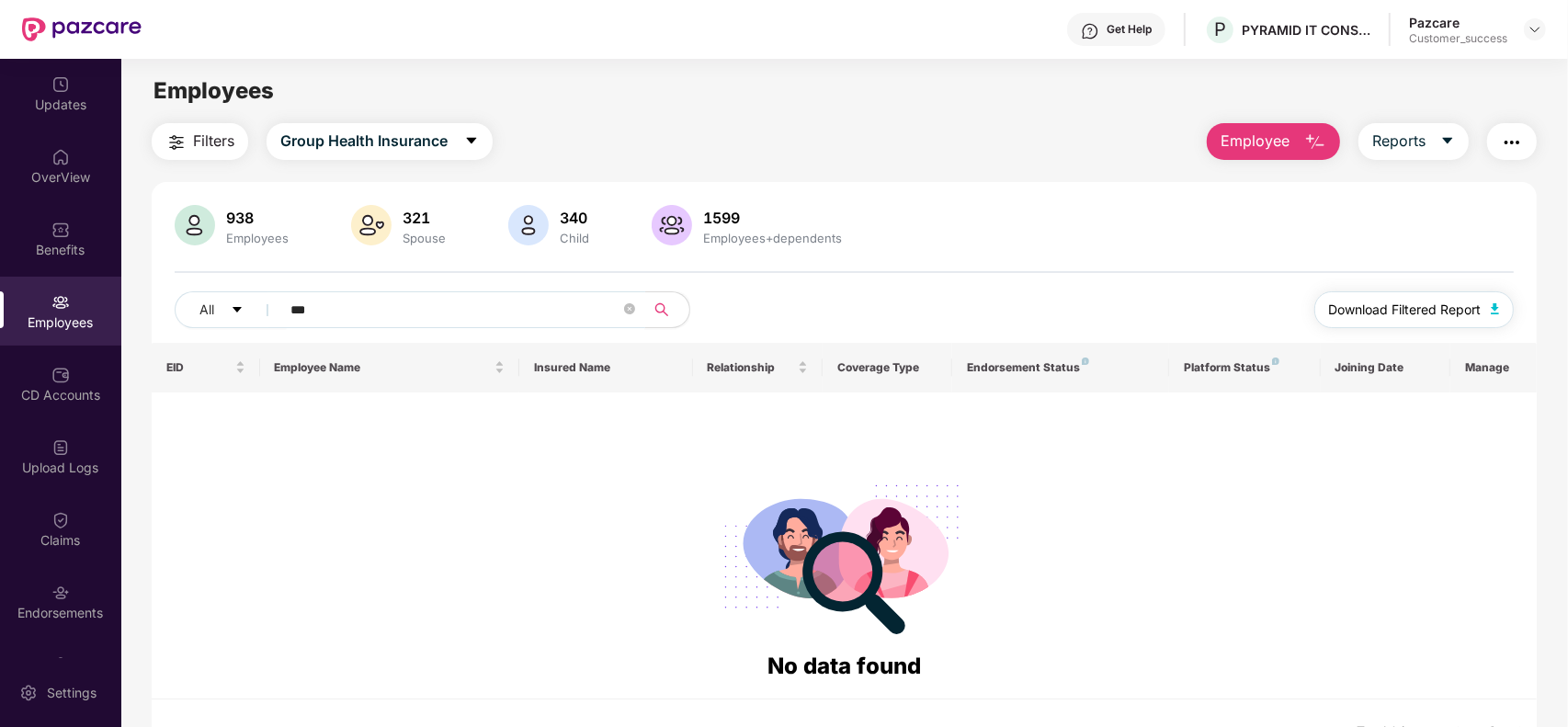
type input "***"
click at [1427, 310] on span "Download Filtered Report" at bounding box center [1405, 310] width 152 height 21
click at [1522, 26] on div "Pazcare Customer_success" at bounding box center [1477, 30] width 137 height 32
click at [1540, 29] on img at bounding box center [1535, 30] width 15 height 15
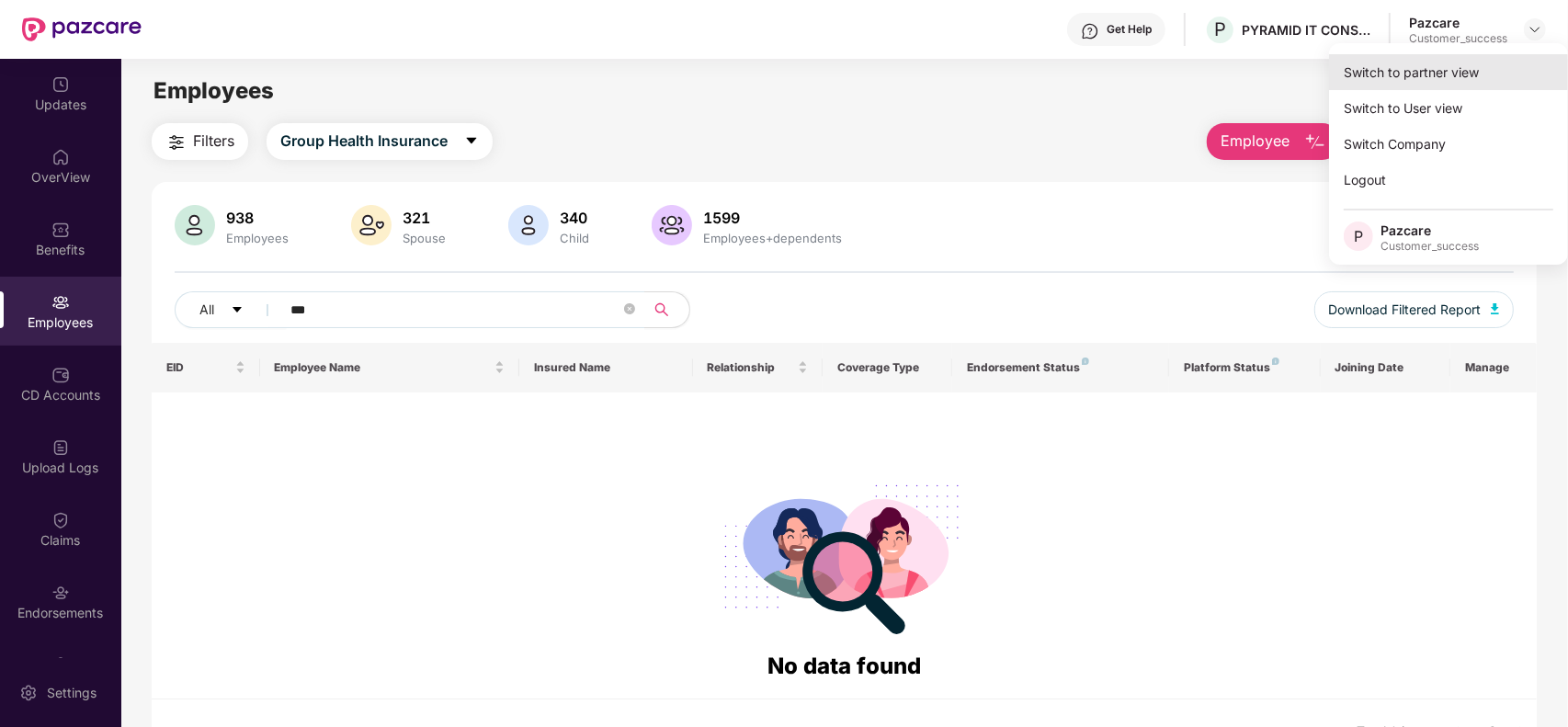
click at [1473, 70] on div "Switch to partner view" at bounding box center [1449, 72] width 239 height 36
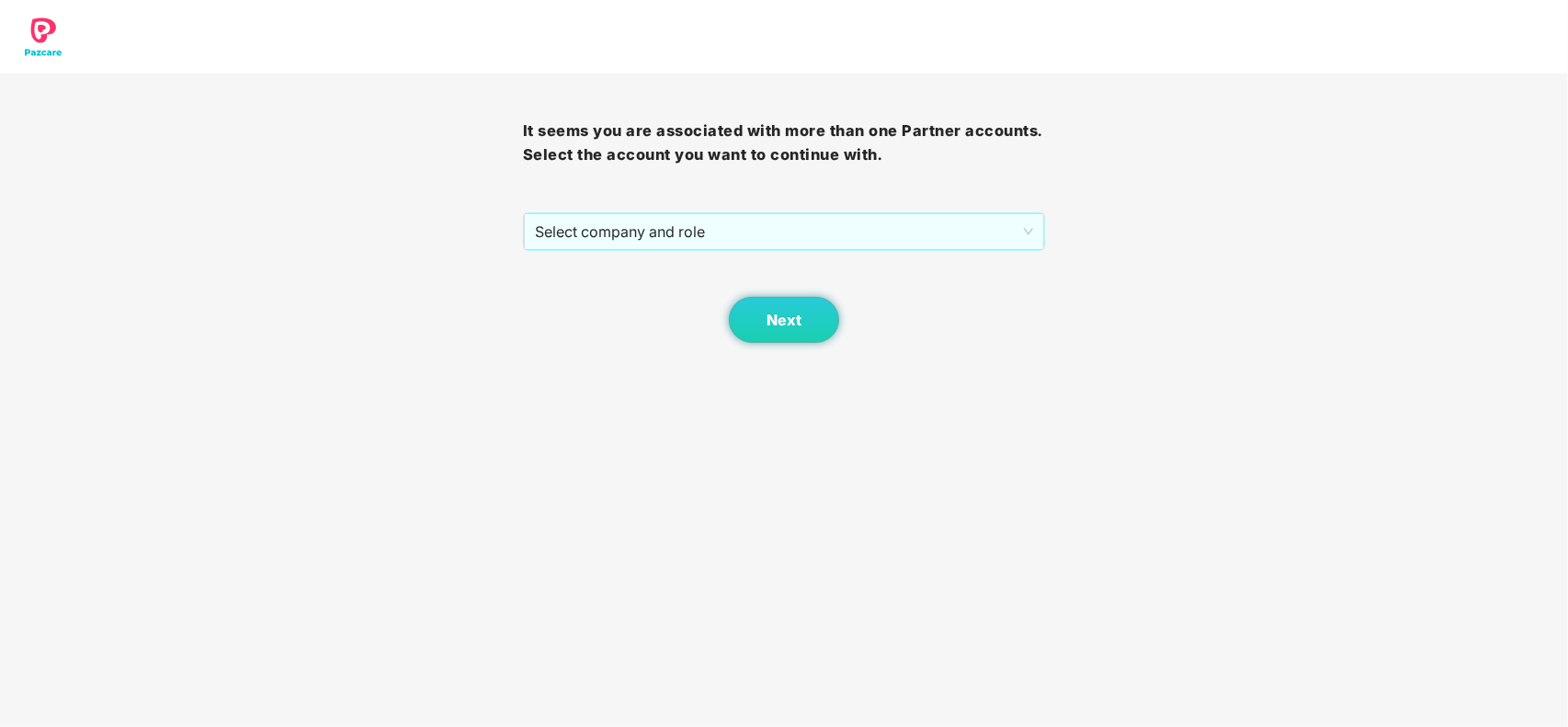
click at [833, 254] on div "Next" at bounding box center [785, 297] width 523 height 92
click at [719, 235] on span "Select company and role" at bounding box center [785, 231] width 499 height 35
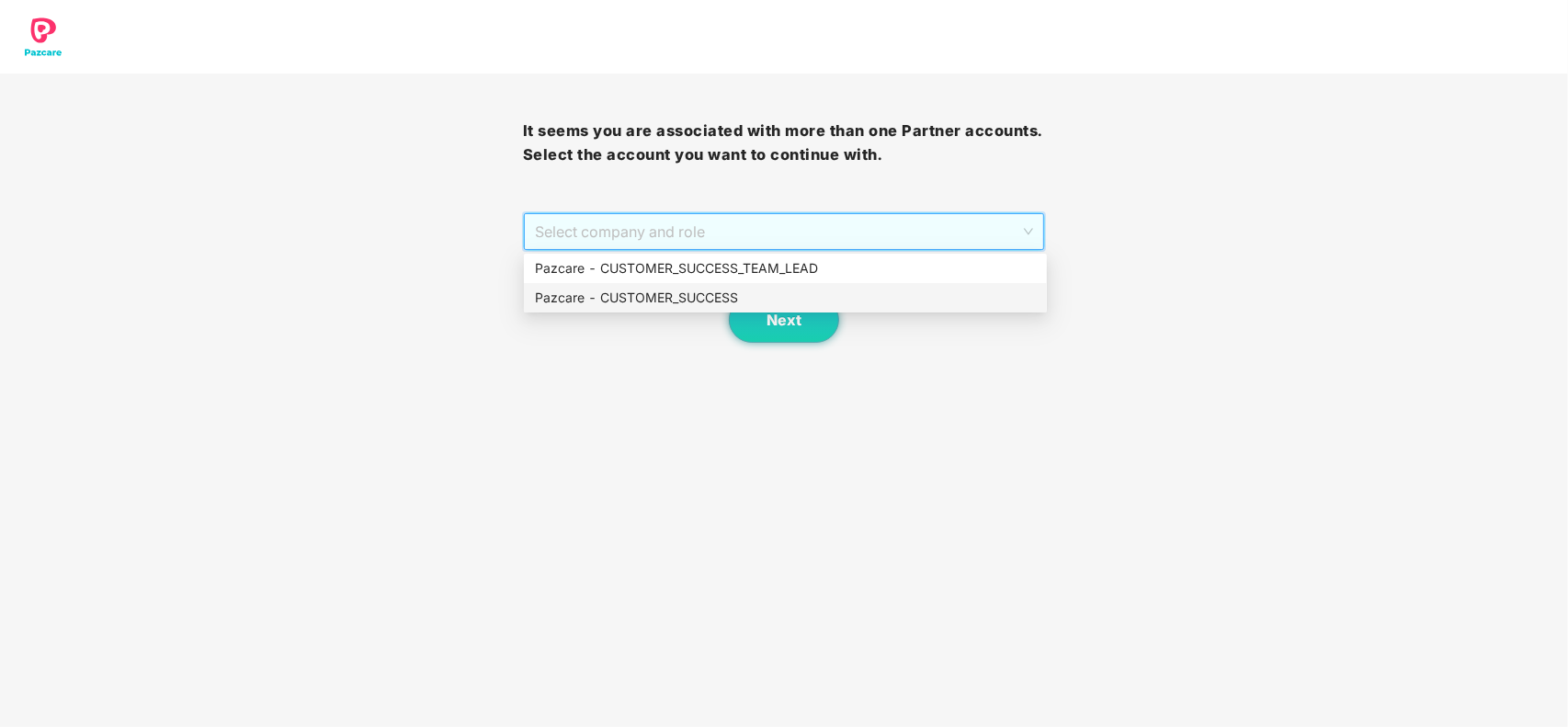
click at [649, 299] on div "Pazcare - CUSTOMER_SUCCESS" at bounding box center [786, 298] width 501 height 21
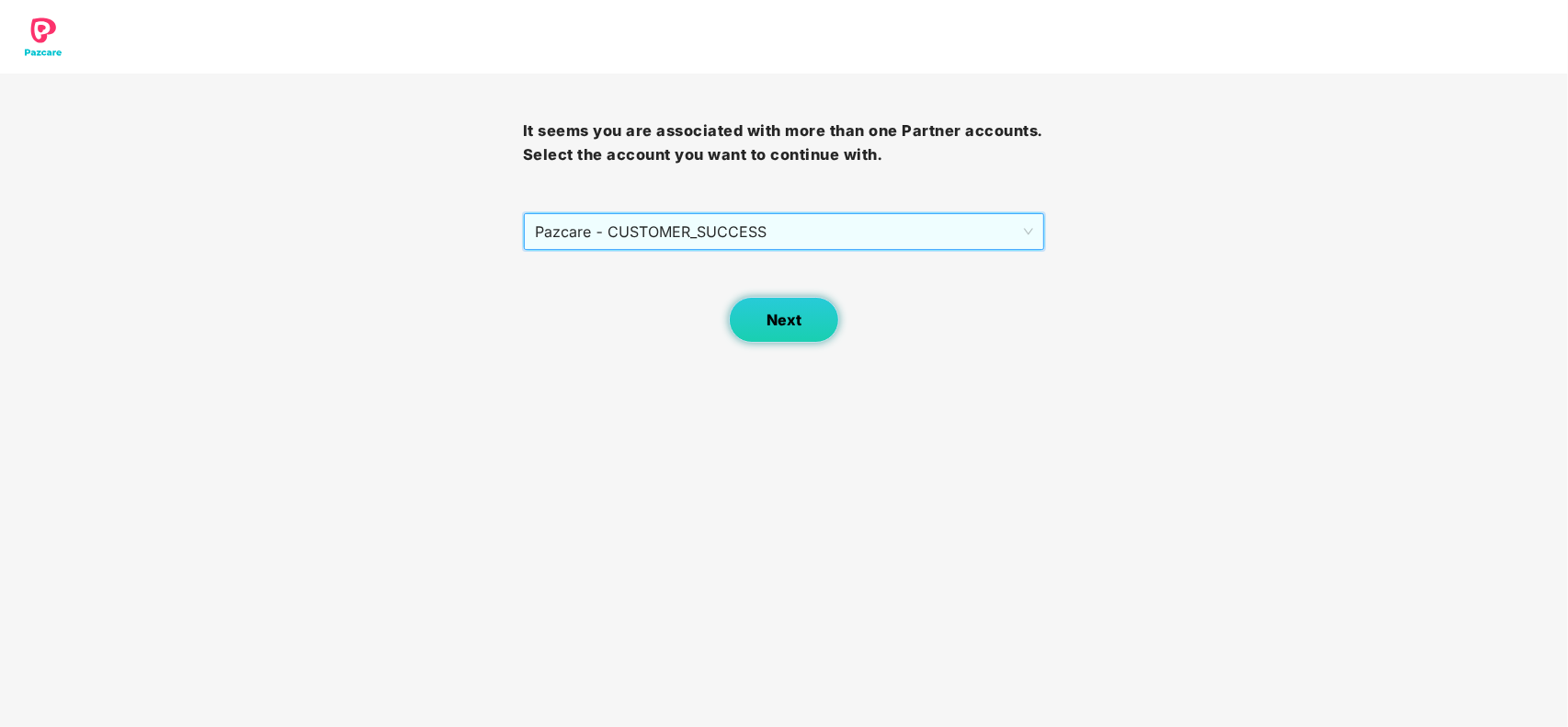
click at [783, 314] on span "Next" at bounding box center [783, 321] width 35 height 18
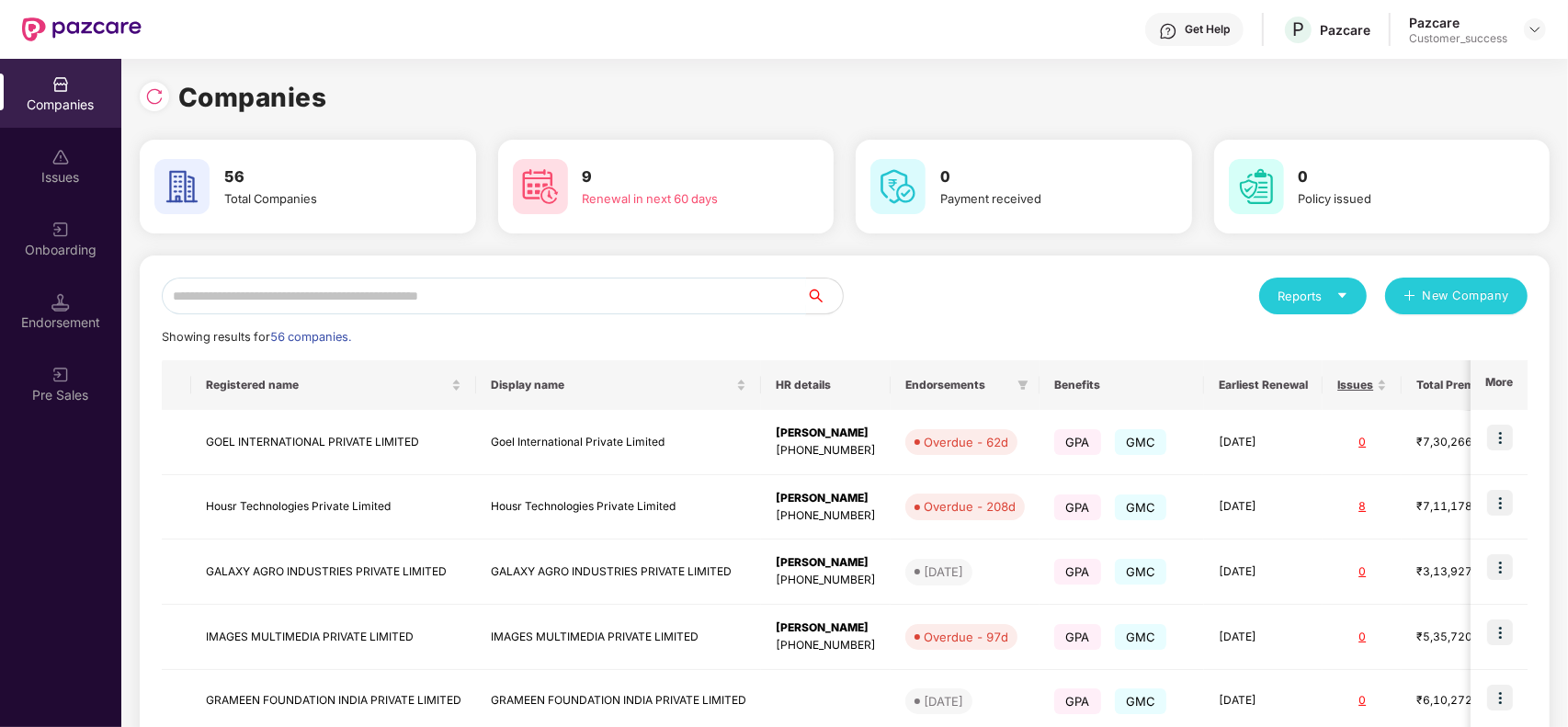
click at [345, 294] on input "text" at bounding box center [484, 295] width 645 height 36
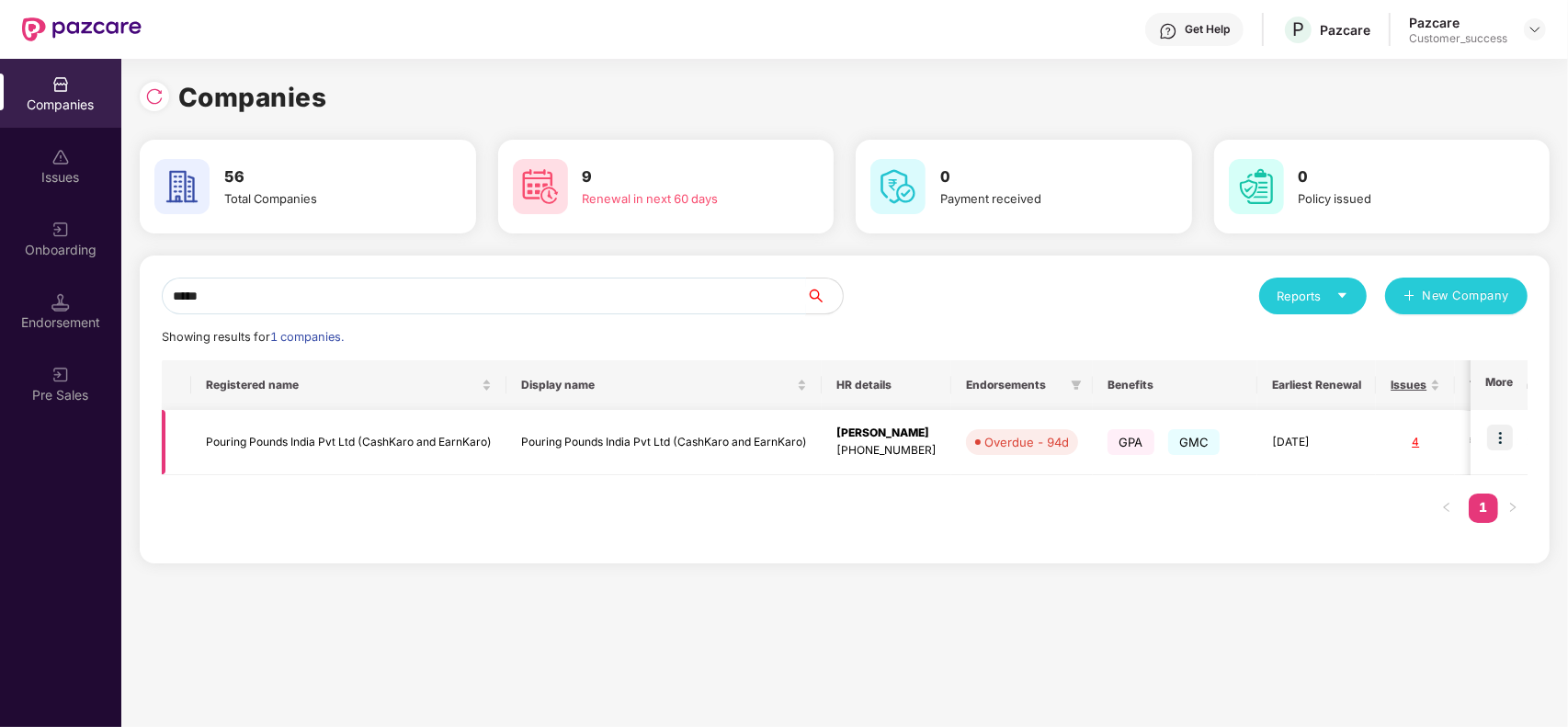
type input "*****"
click at [334, 441] on td "Pouring Pounds India Pvt Ltd (CashKaro and EarnKaro)" at bounding box center [349, 443] width 315 height 65
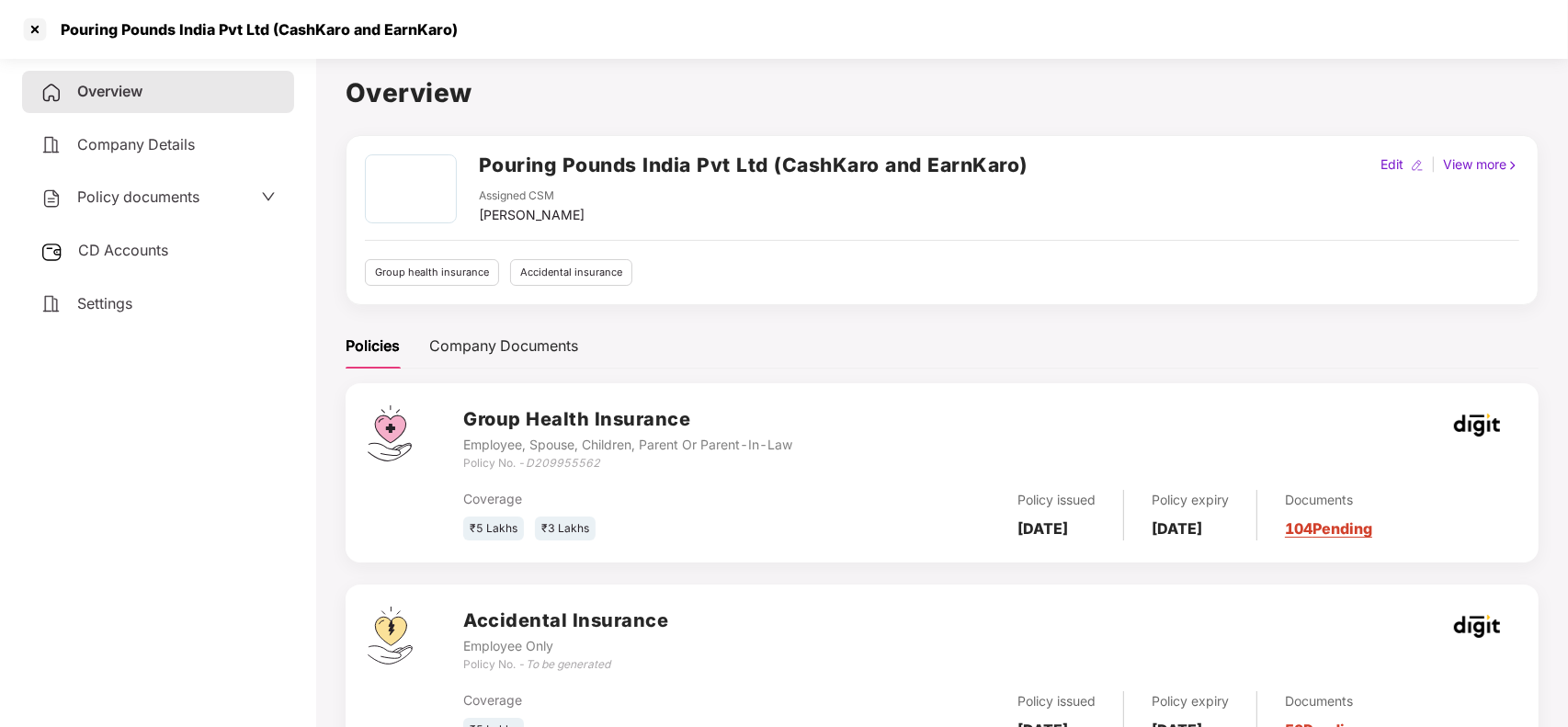
click at [551, 465] on icon "D209955562" at bounding box center [563, 463] width 75 height 14
copy icon "D209955562"
